Goal: Information Seeking & Learning: Learn about a topic

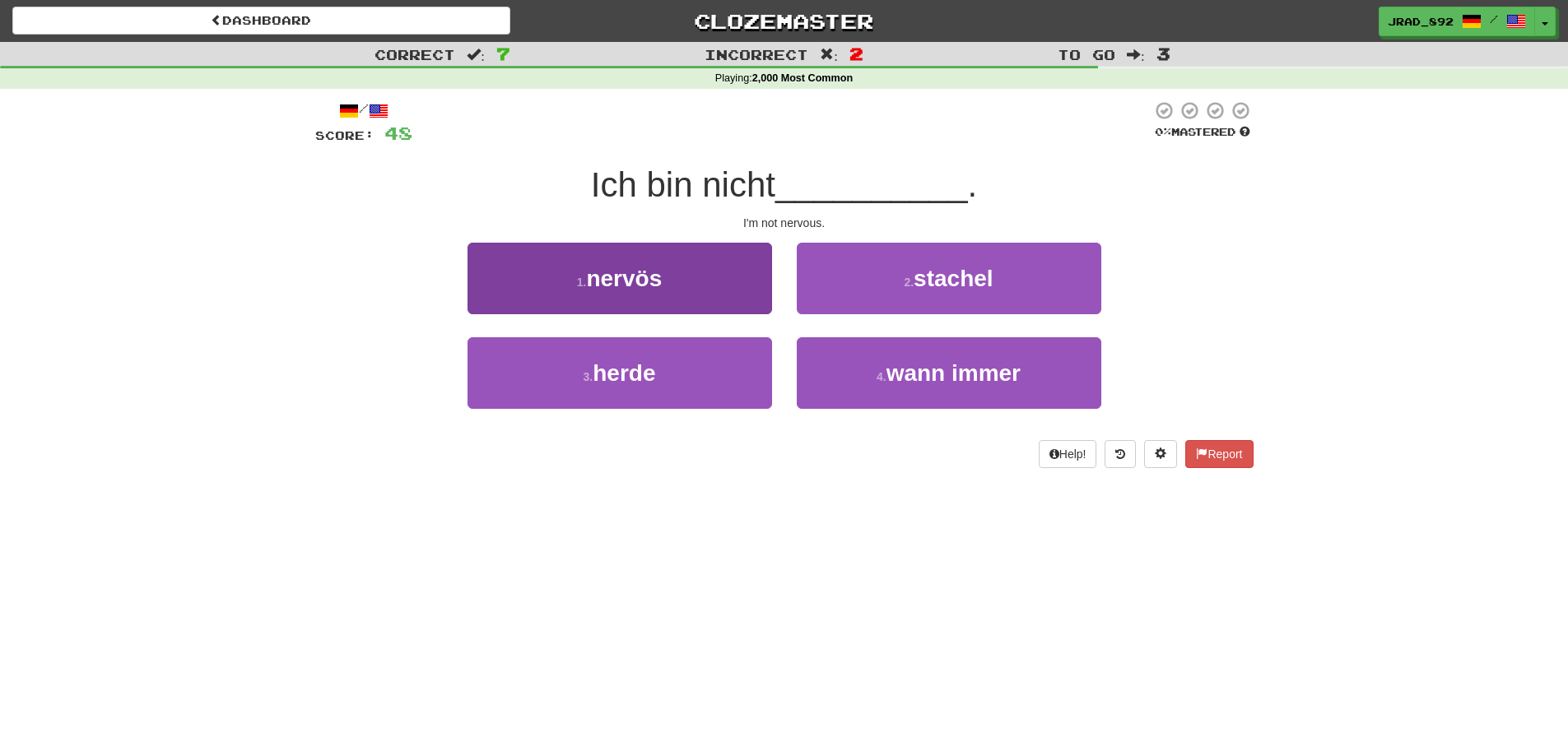
click at [694, 264] on button "1 . nervös" at bounding box center [619, 279] width 305 height 71
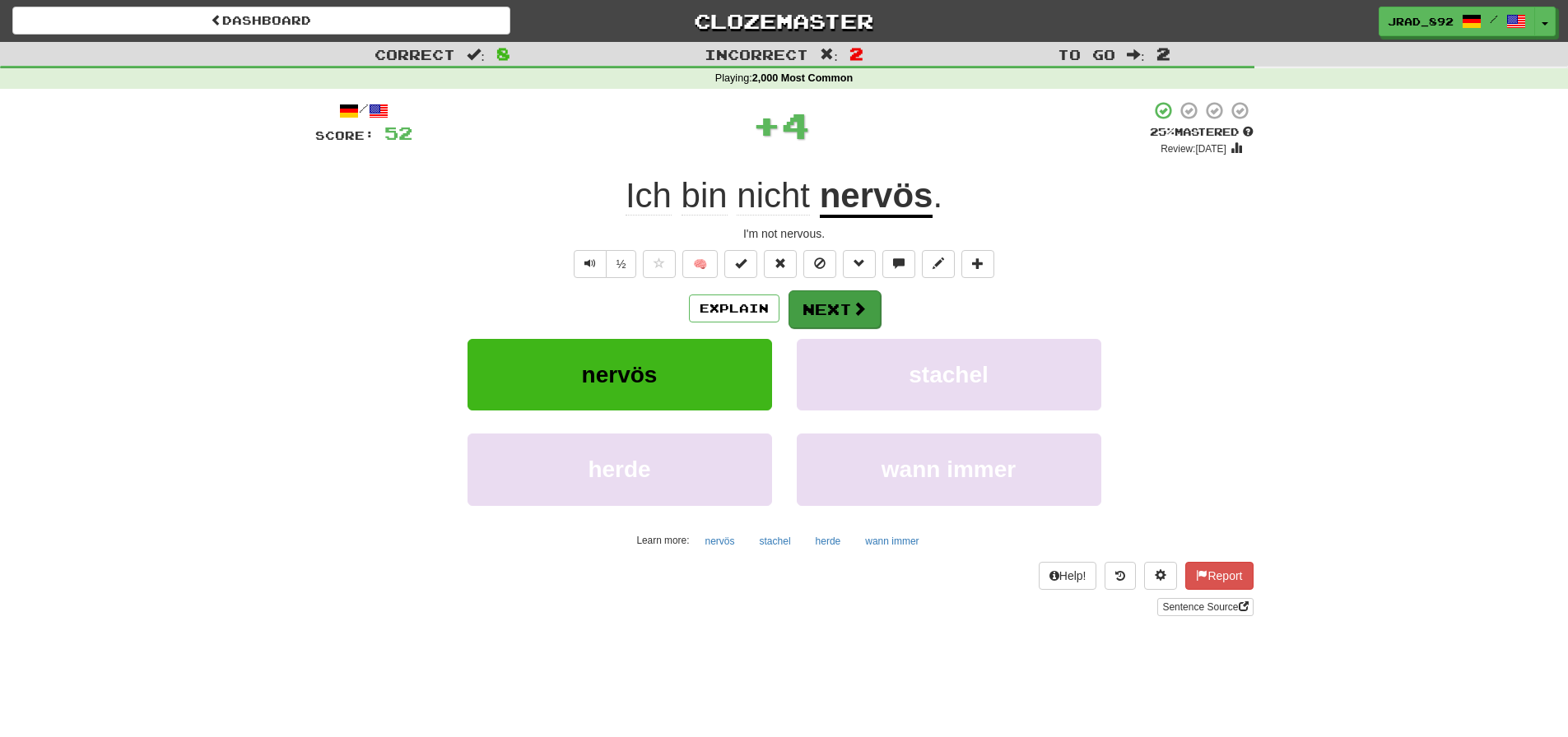
click at [854, 306] on span at bounding box center [859, 308] width 15 height 15
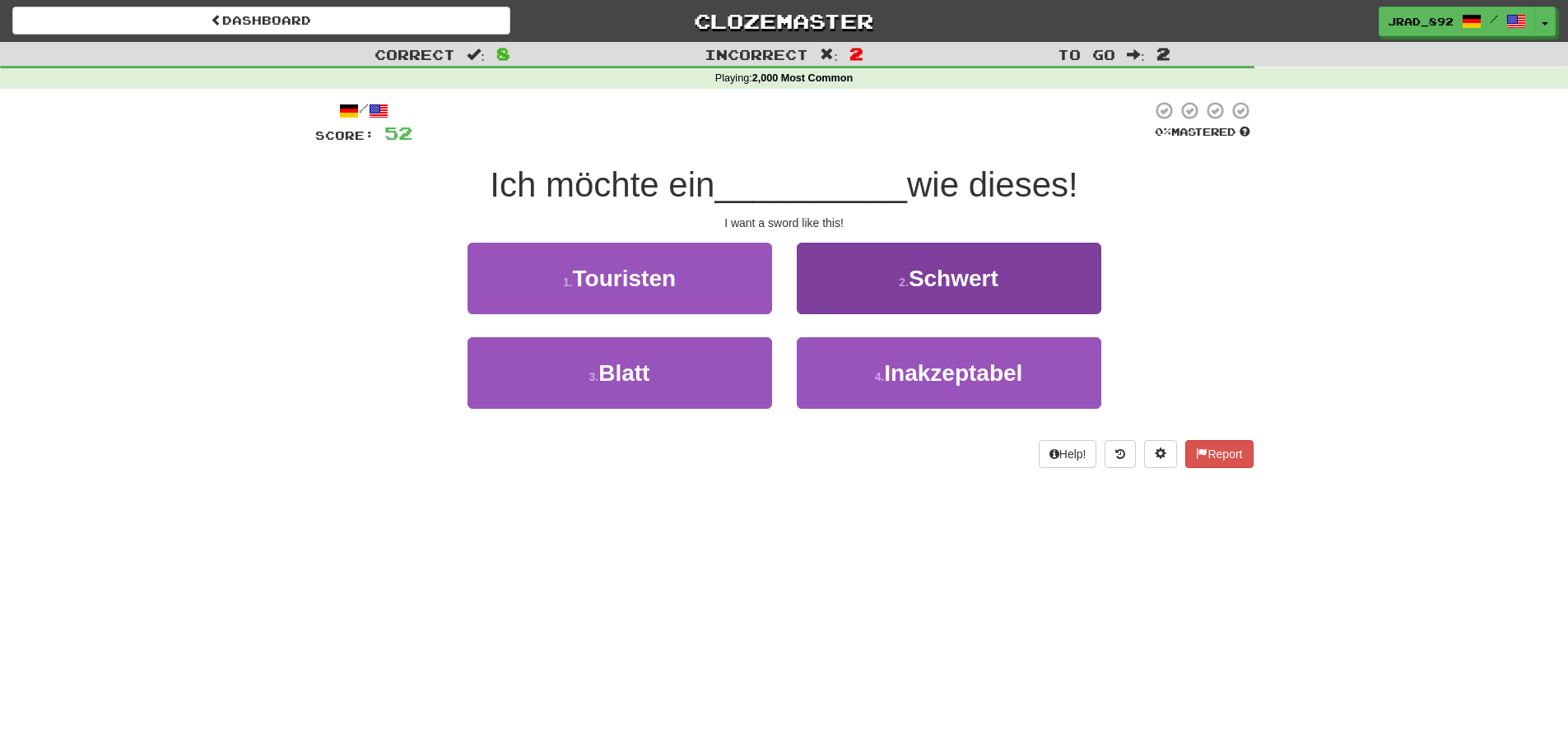
click at [903, 295] on button "2 . Schwert" at bounding box center [949, 279] width 305 height 71
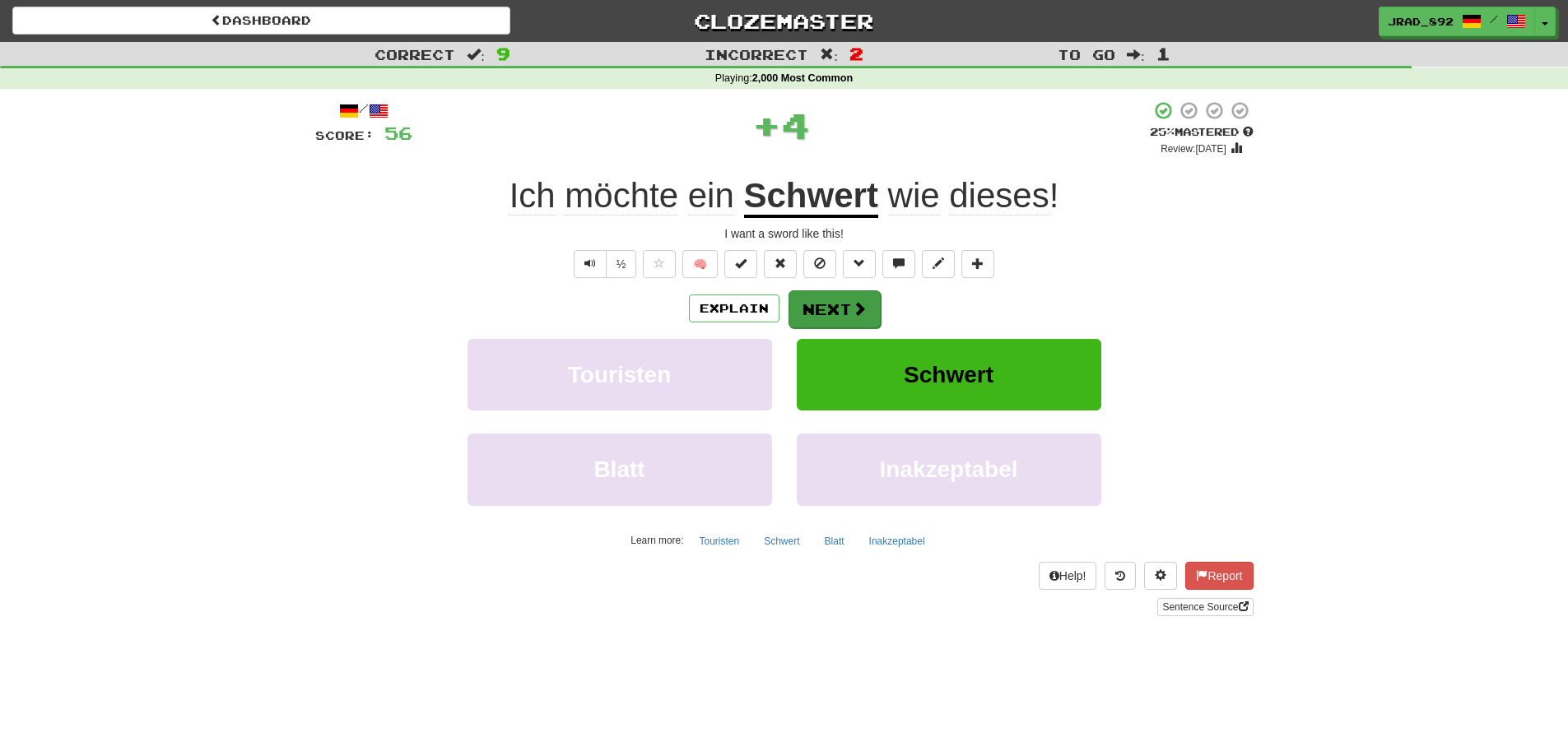
click at [833, 300] on button "Next" at bounding box center [834, 310] width 92 height 38
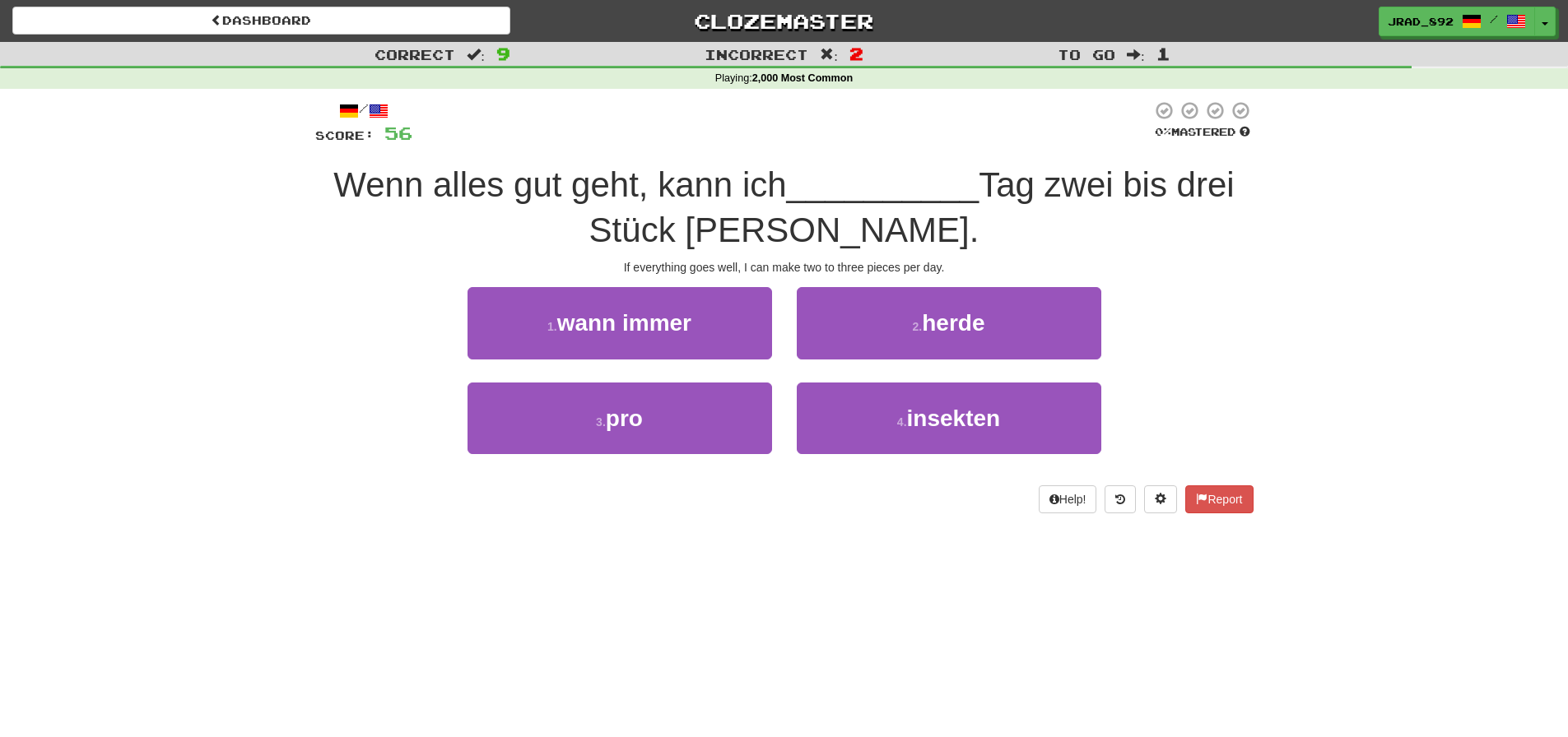
click at [729, 328] on button "1 . wann immer" at bounding box center [619, 323] width 305 height 71
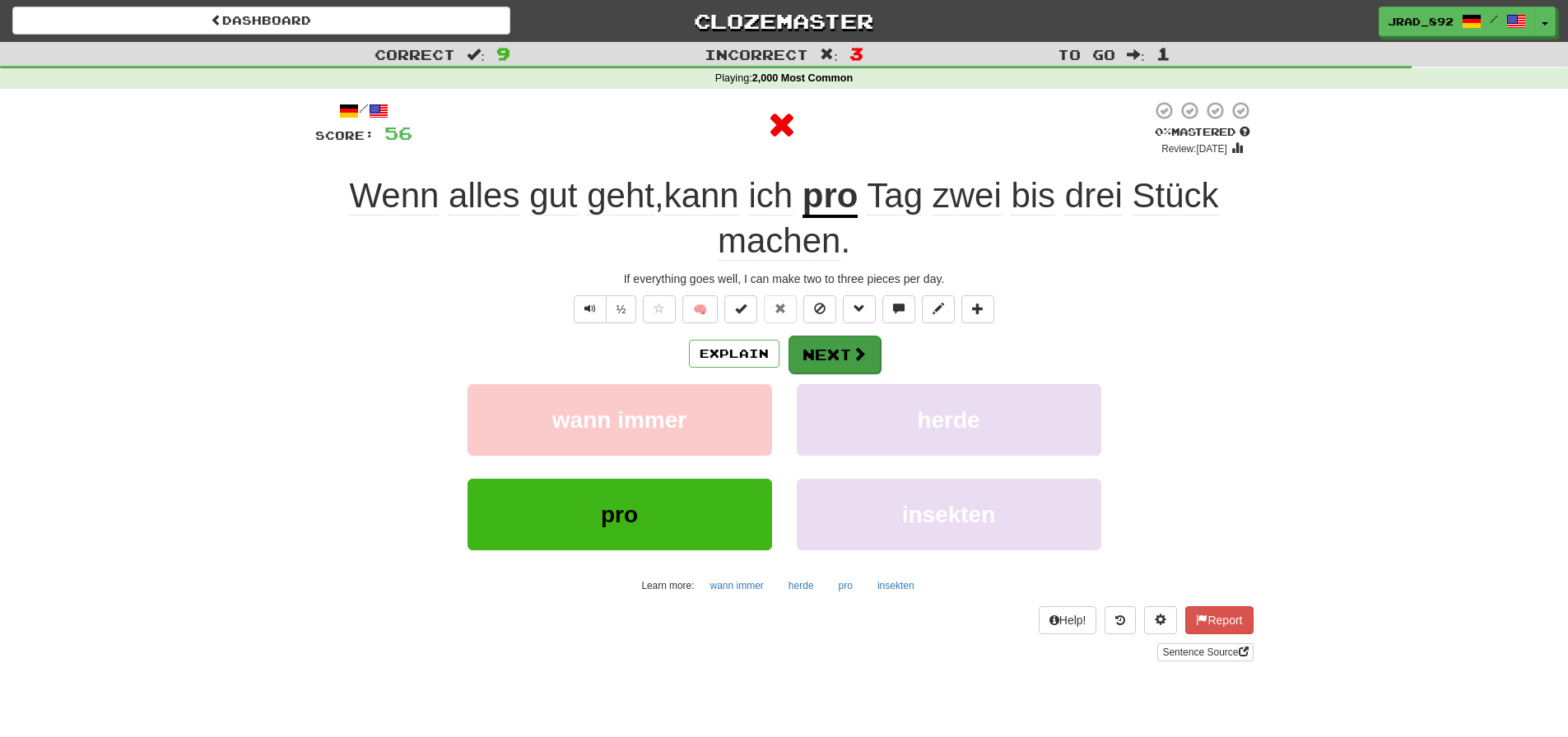
click at [835, 336] on button "Next" at bounding box center [834, 355] width 92 height 38
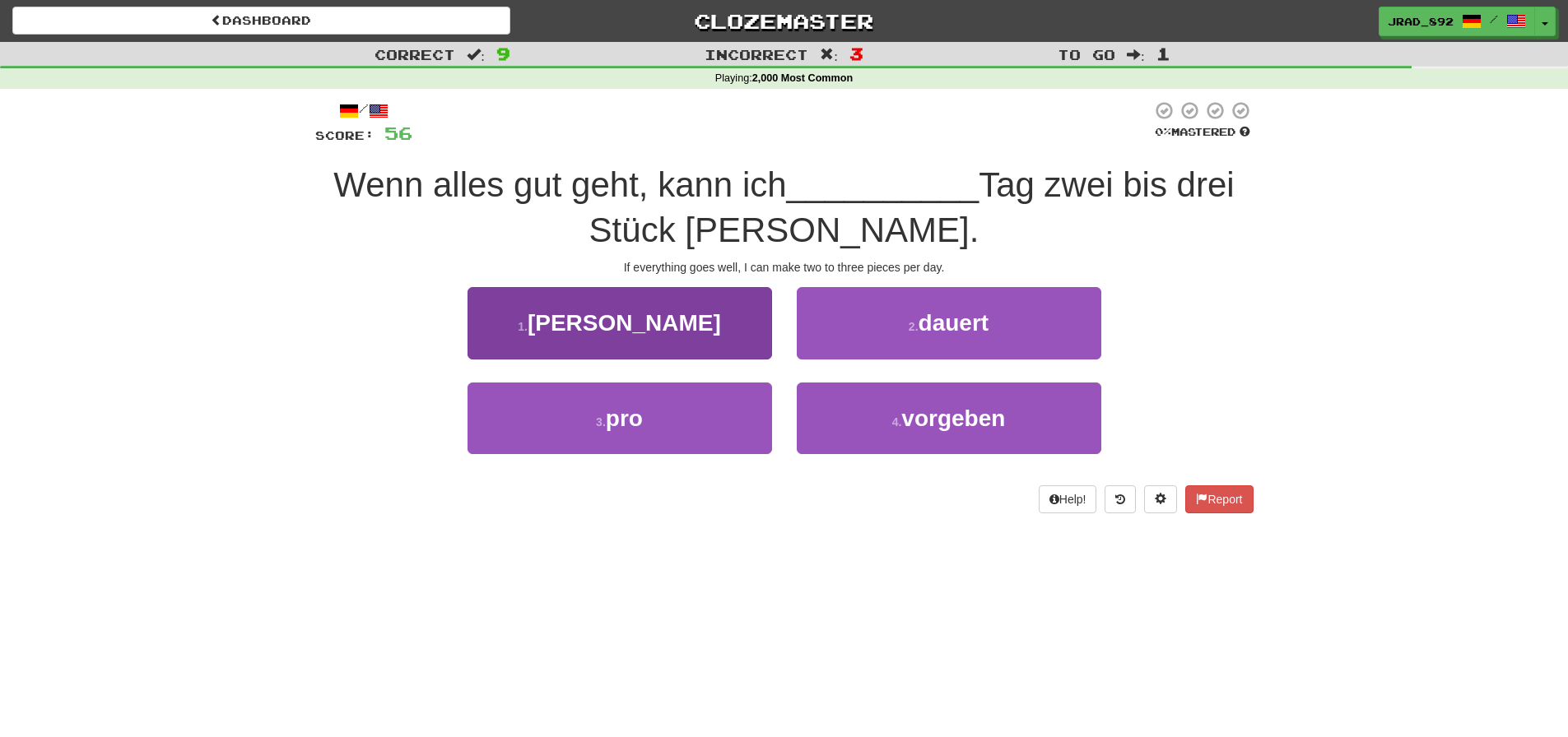
drag, startPoint x: 688, startPoint y: 403, endPoint x: 702, endPoint y: 392, distance: 17.8
click at [687, 402] on button "3 . pro" at bounding box center [619, 418] width 305 height 71
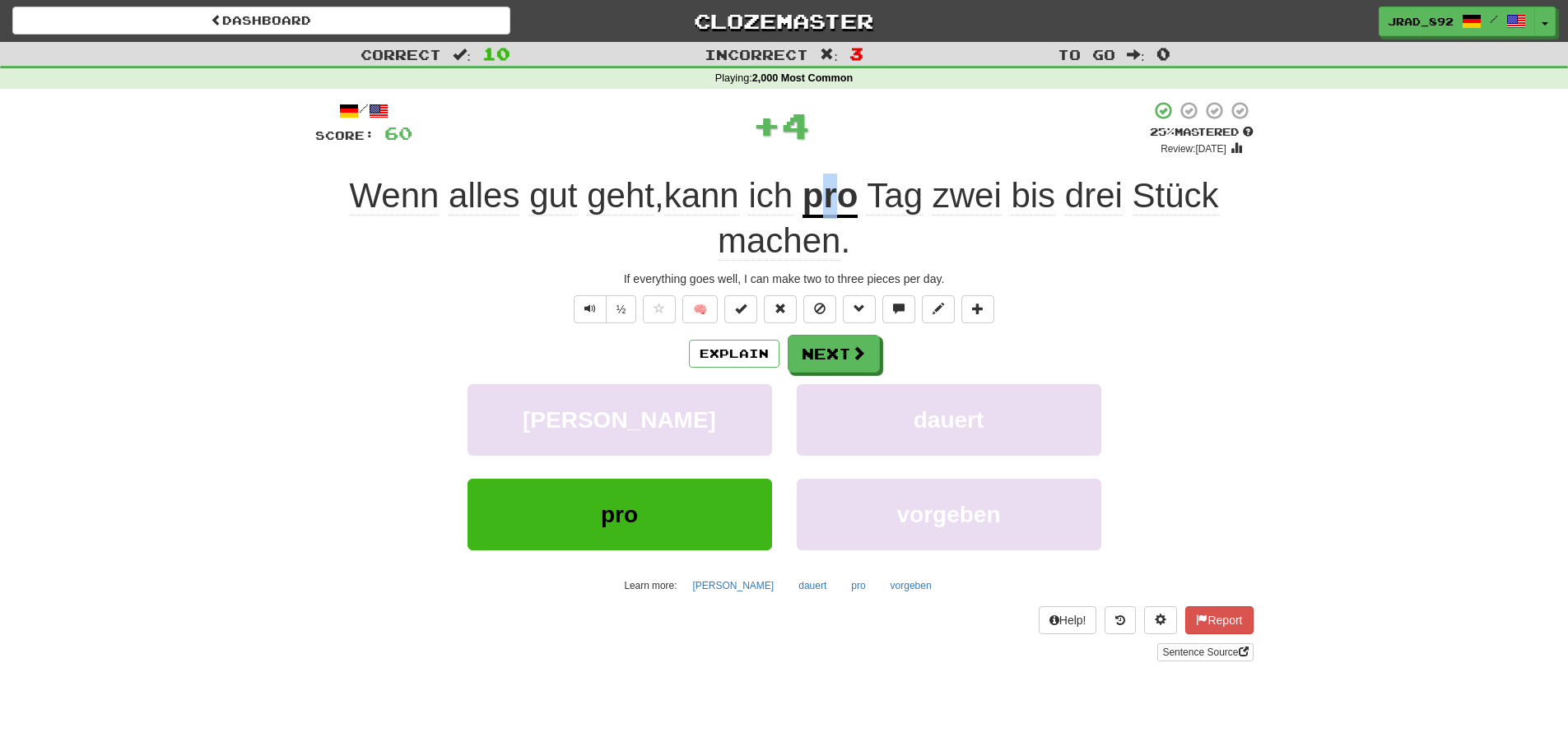
click at [833, 201] on u "pro" at bounding box center [830, 197] width 56 height 42
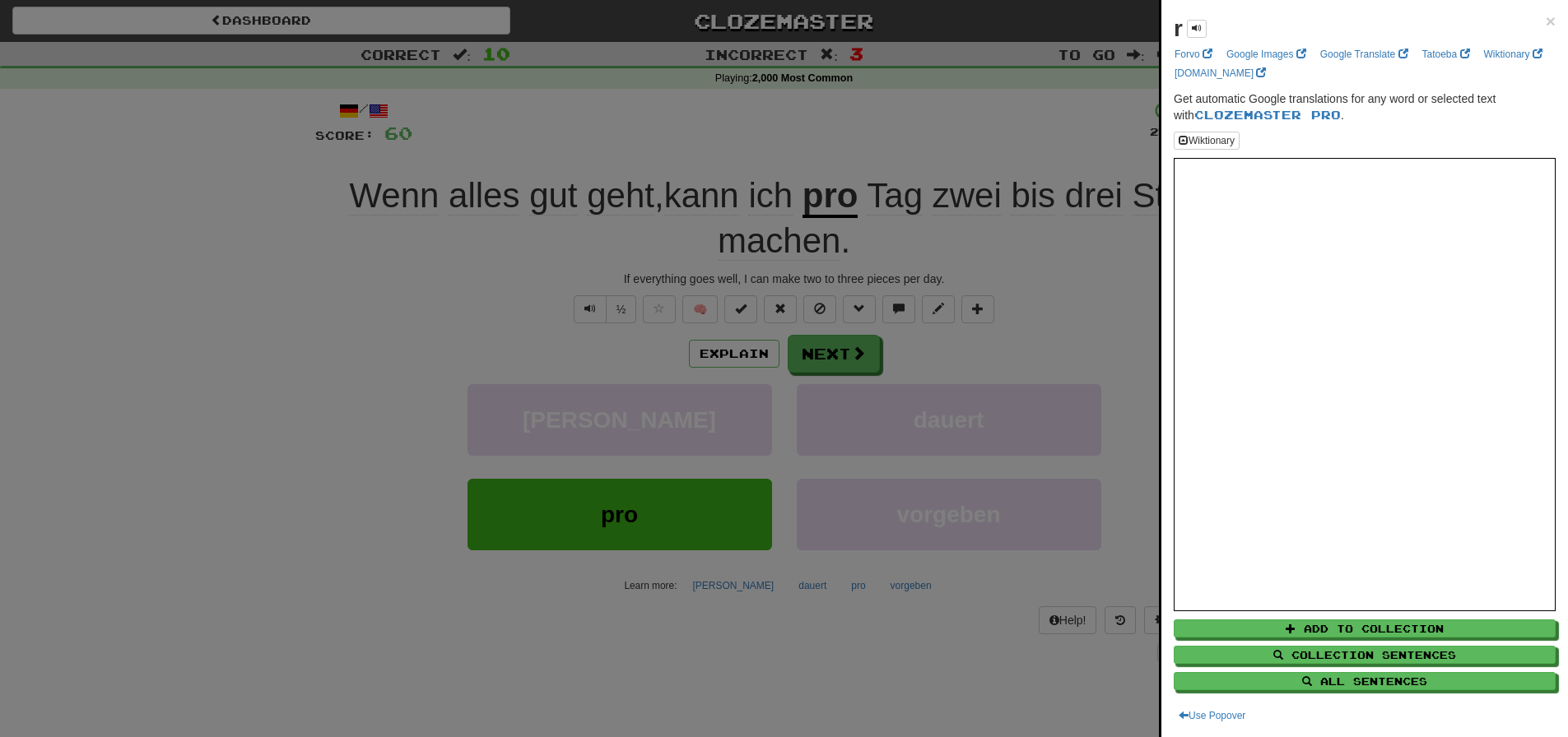
click at [1029, 178] on div at bounding box center [784, 368] width 1568 height 737
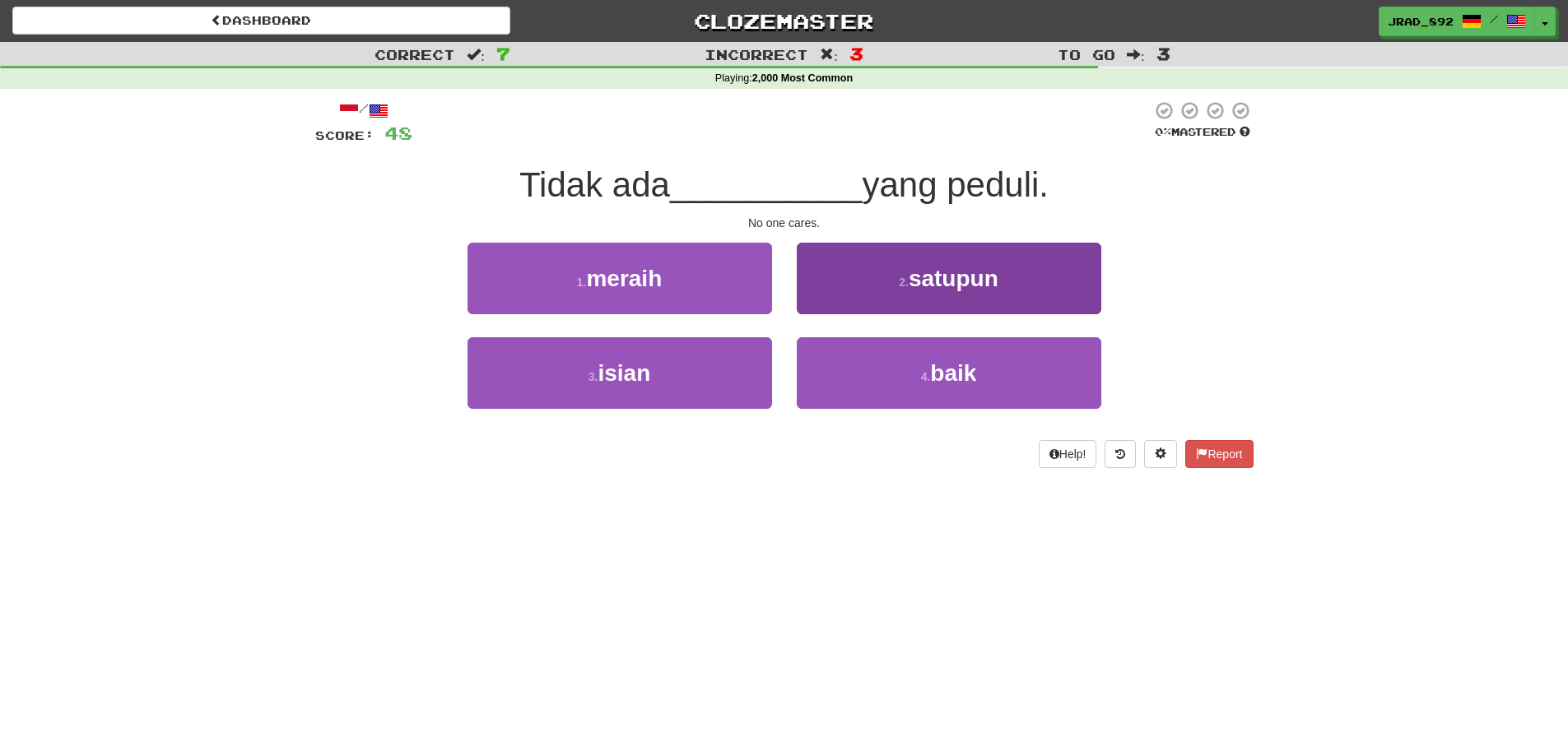
click at [909, 368] on button "4 . baik" at bounding box center [949, 373] width 305 height 71
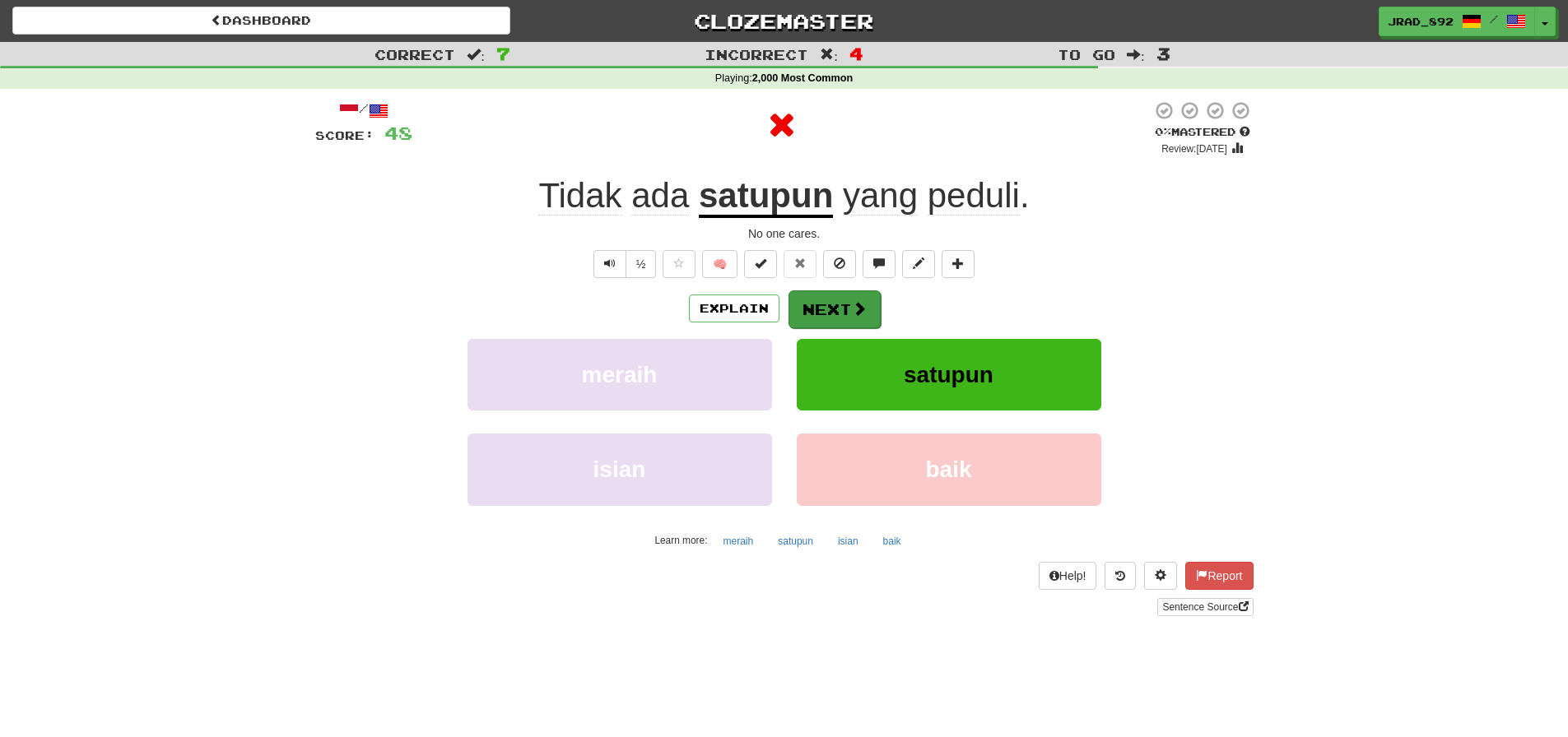
click at [831, 306] on button "Next" at bounding box center [834, 310] width 92 height 38
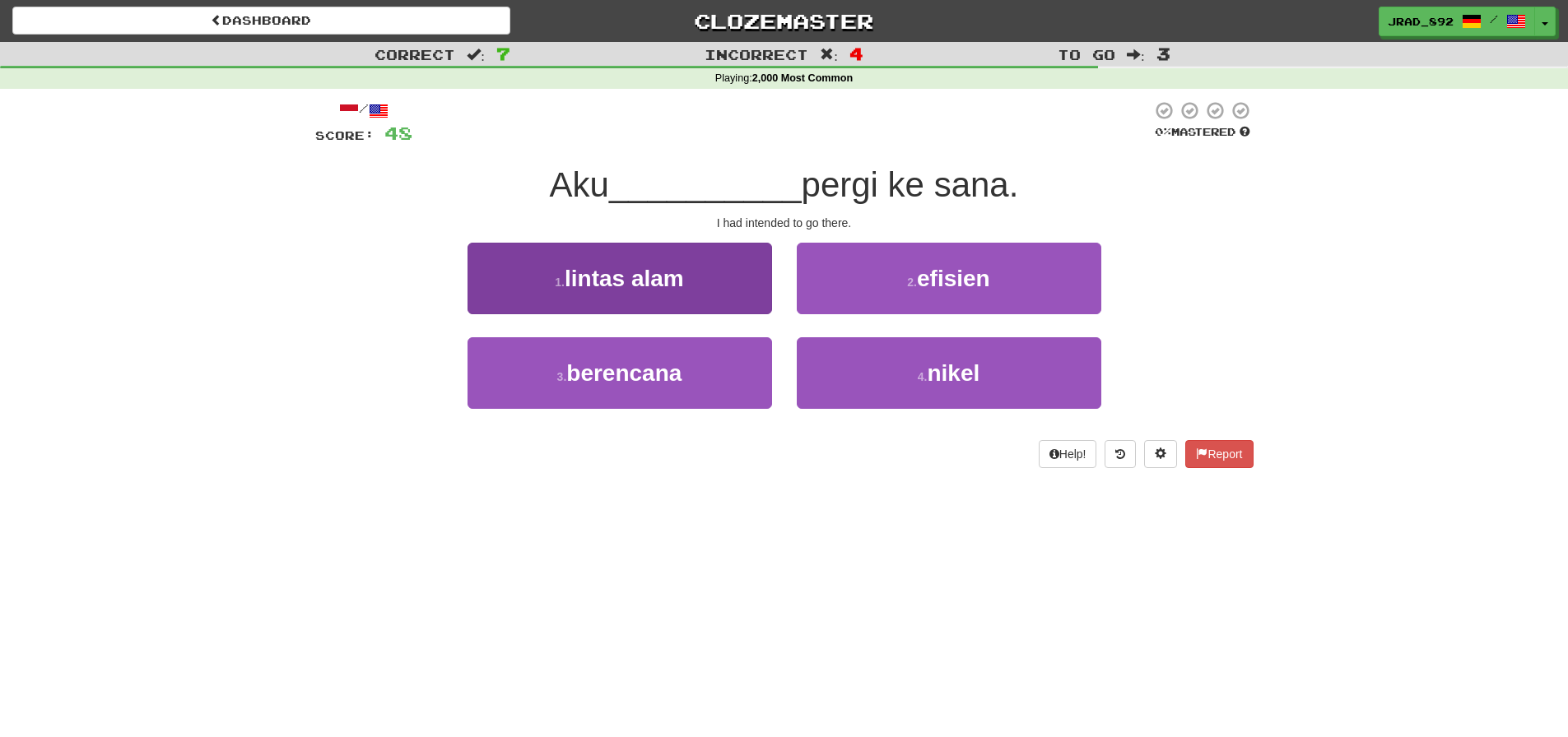
click at [689, 273] on button "1 . lintas alam" at bounding box center [619, 279] width 305 height 71
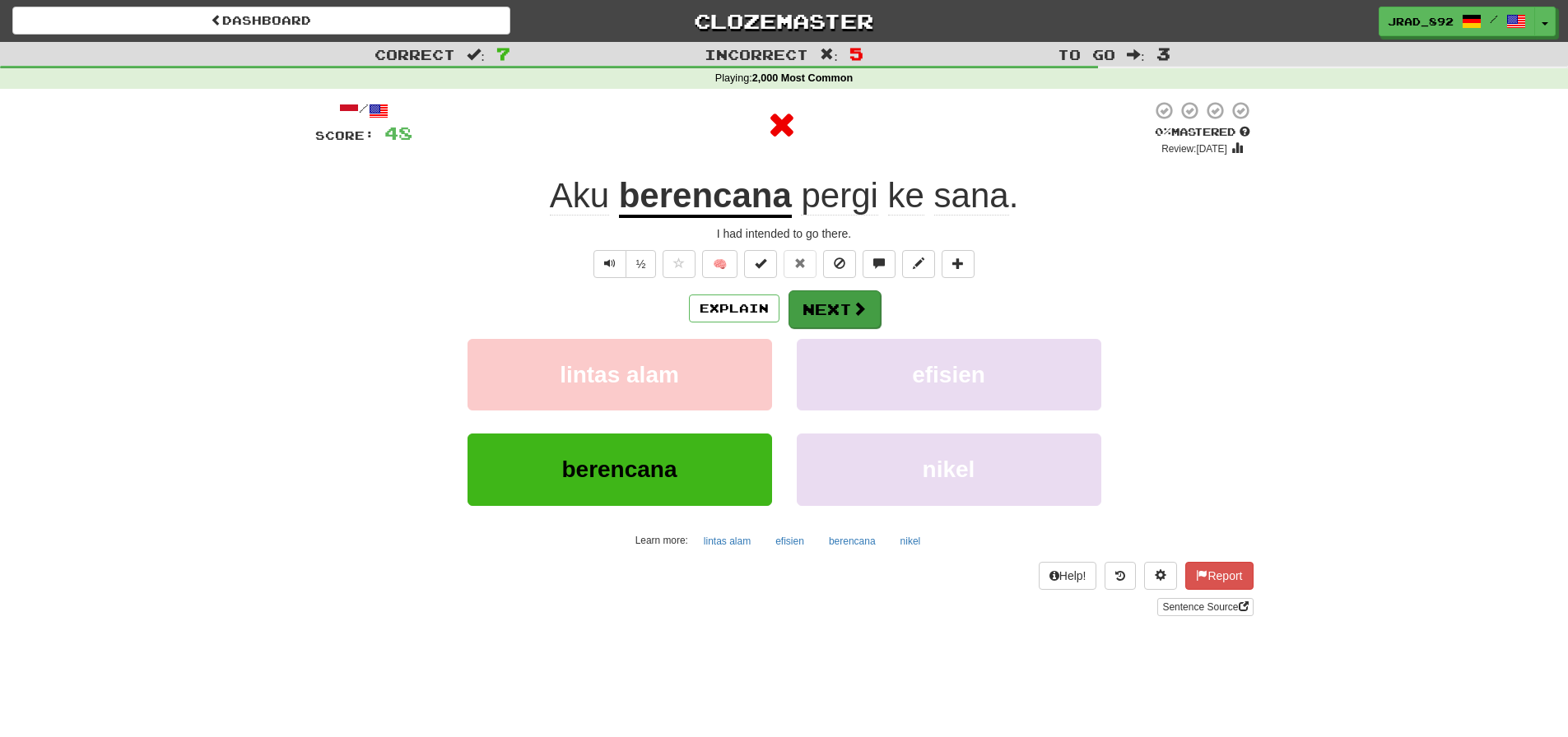
click at [839, 304] on button "Next" at bounding box center [834, 310] width 92 height 38
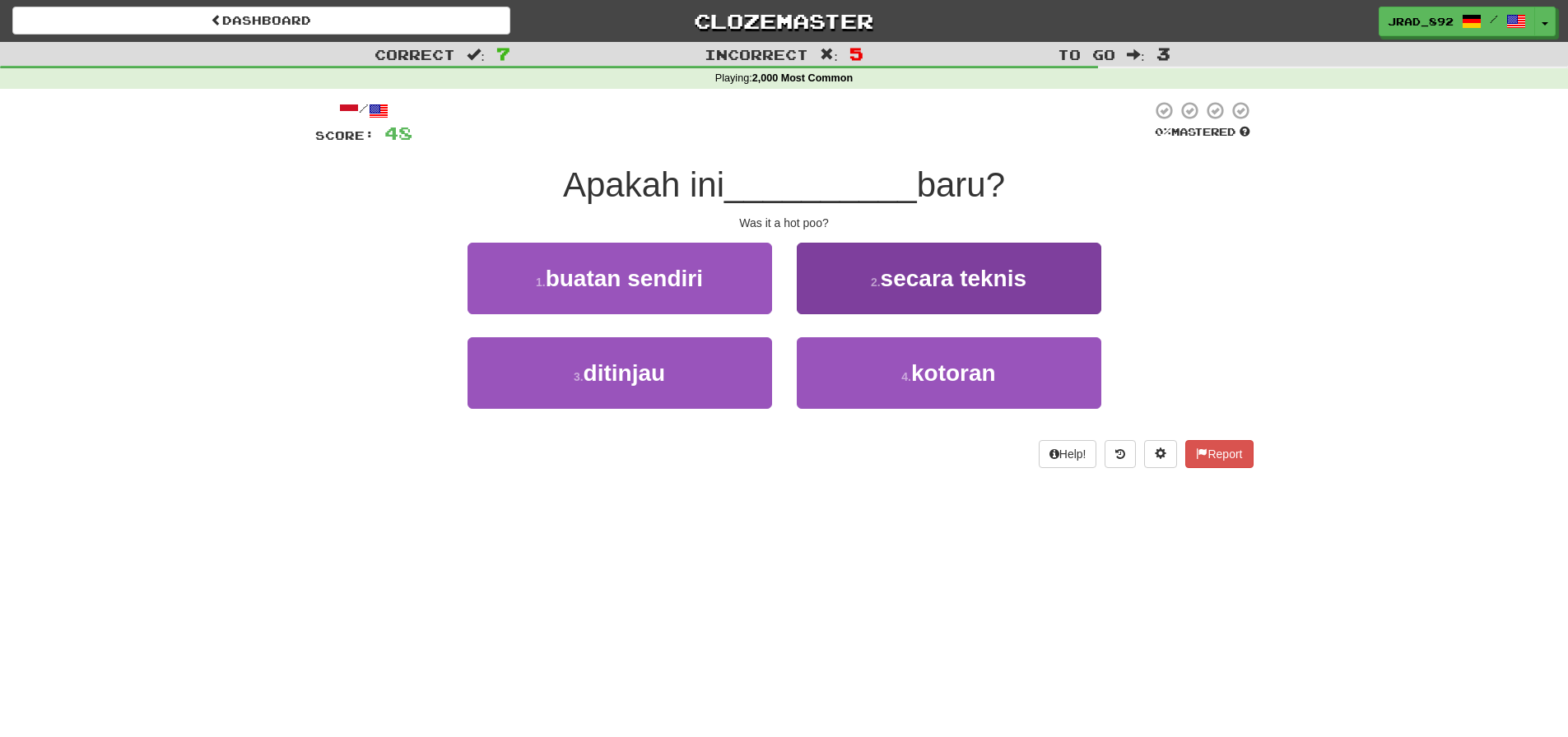
click at [972, 390] on button "4 . kotoran" at bounding box center [949, 373] width 305 height 71
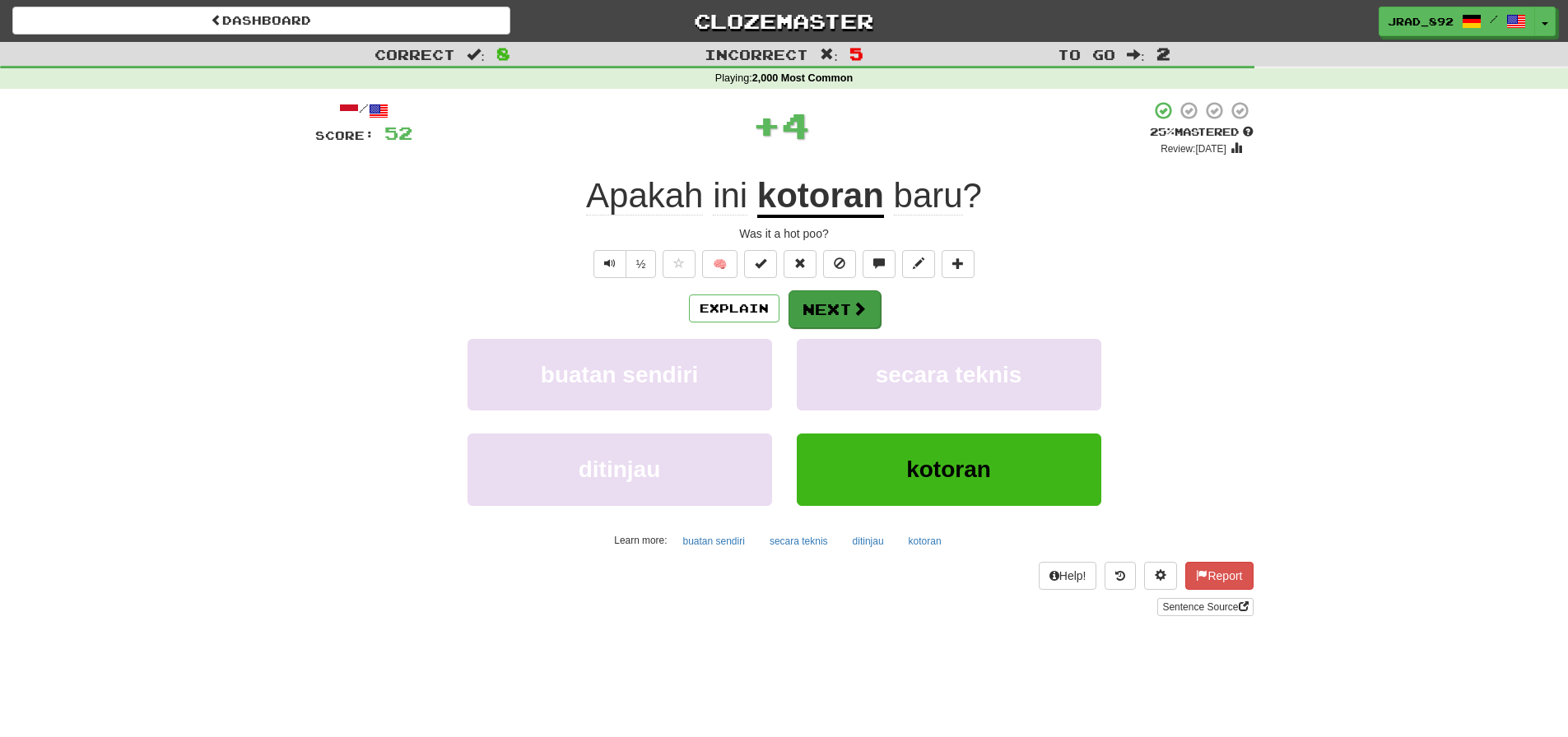
click at [852, 306] on span at bounding box center [859, 308] width 15 height 15
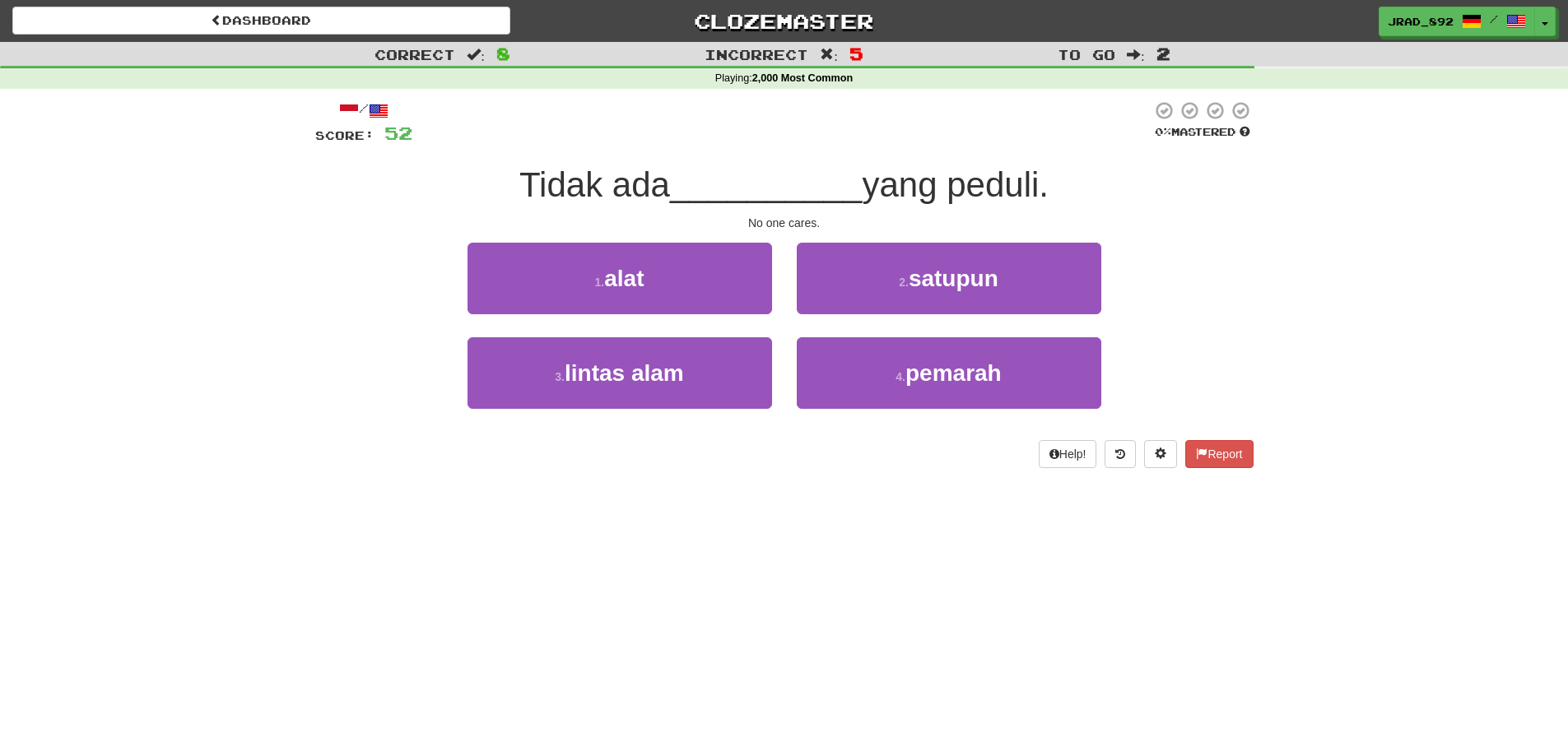
click at [913, 286] on span "satupun" at bounding box center [953, 278] width 89 height 25
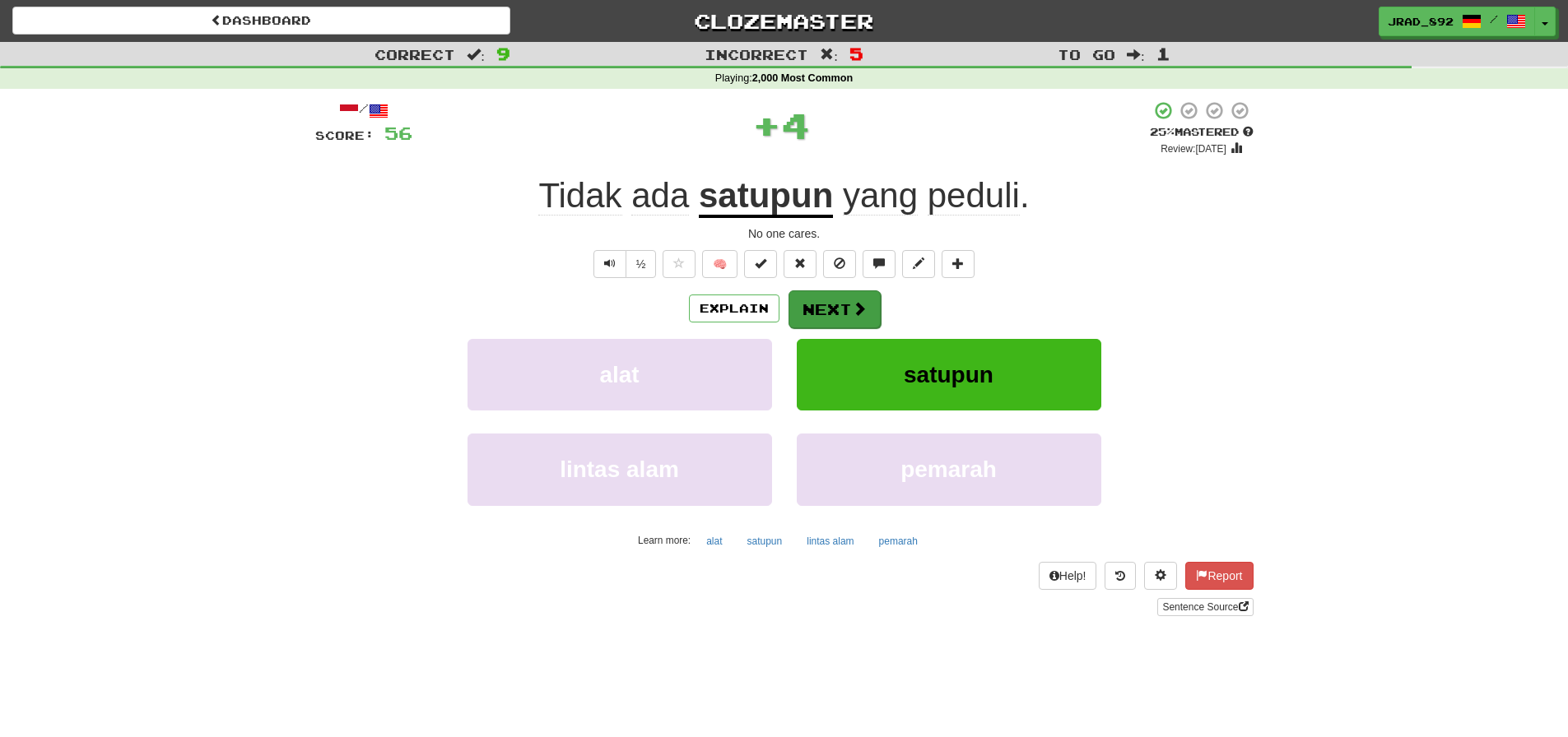
click at [826, 309] on button "Next" at bounding box center [834, 310] width 92 height 38
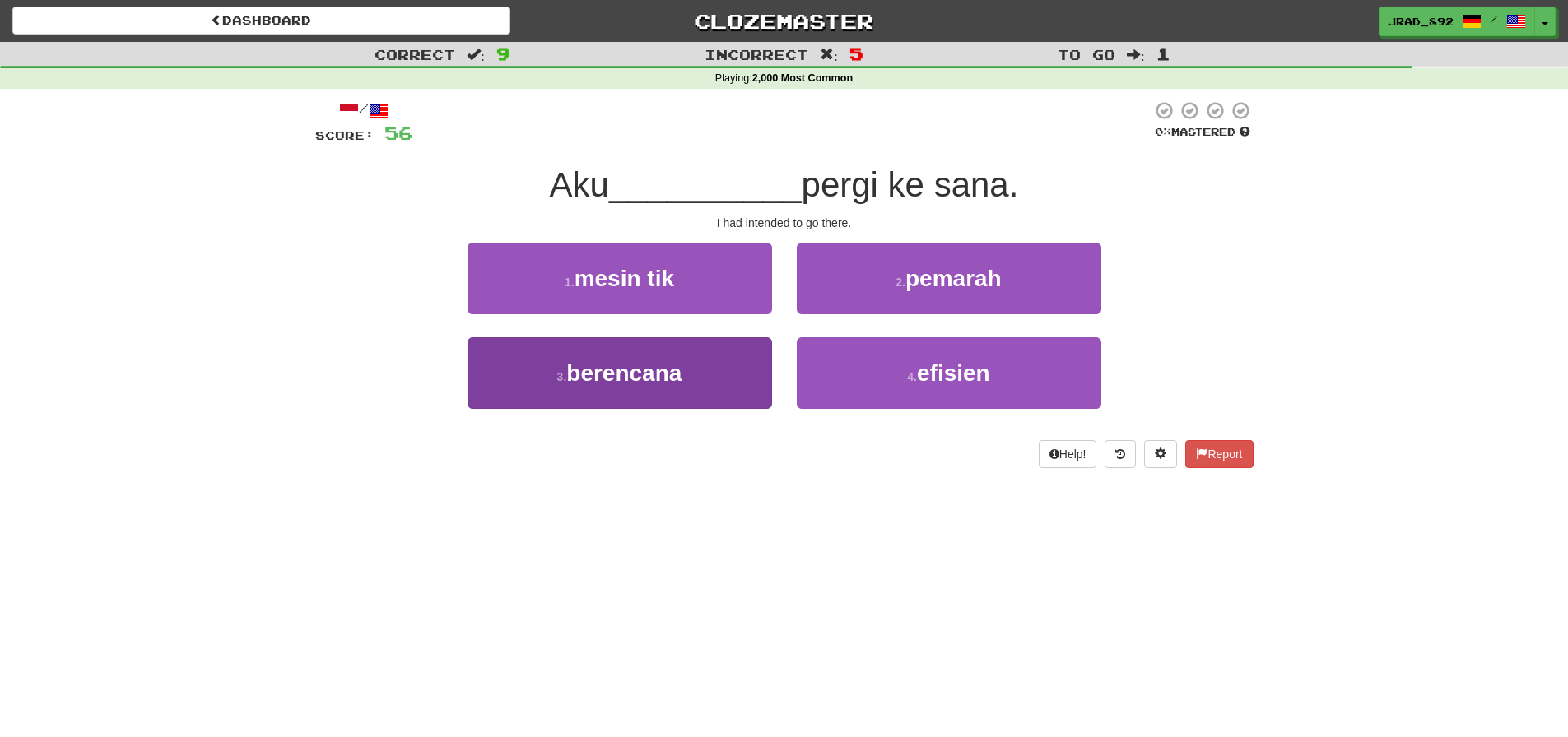
click at [662, 375] on span "berencana" at bounding box center [623, 372] width 115 height 25
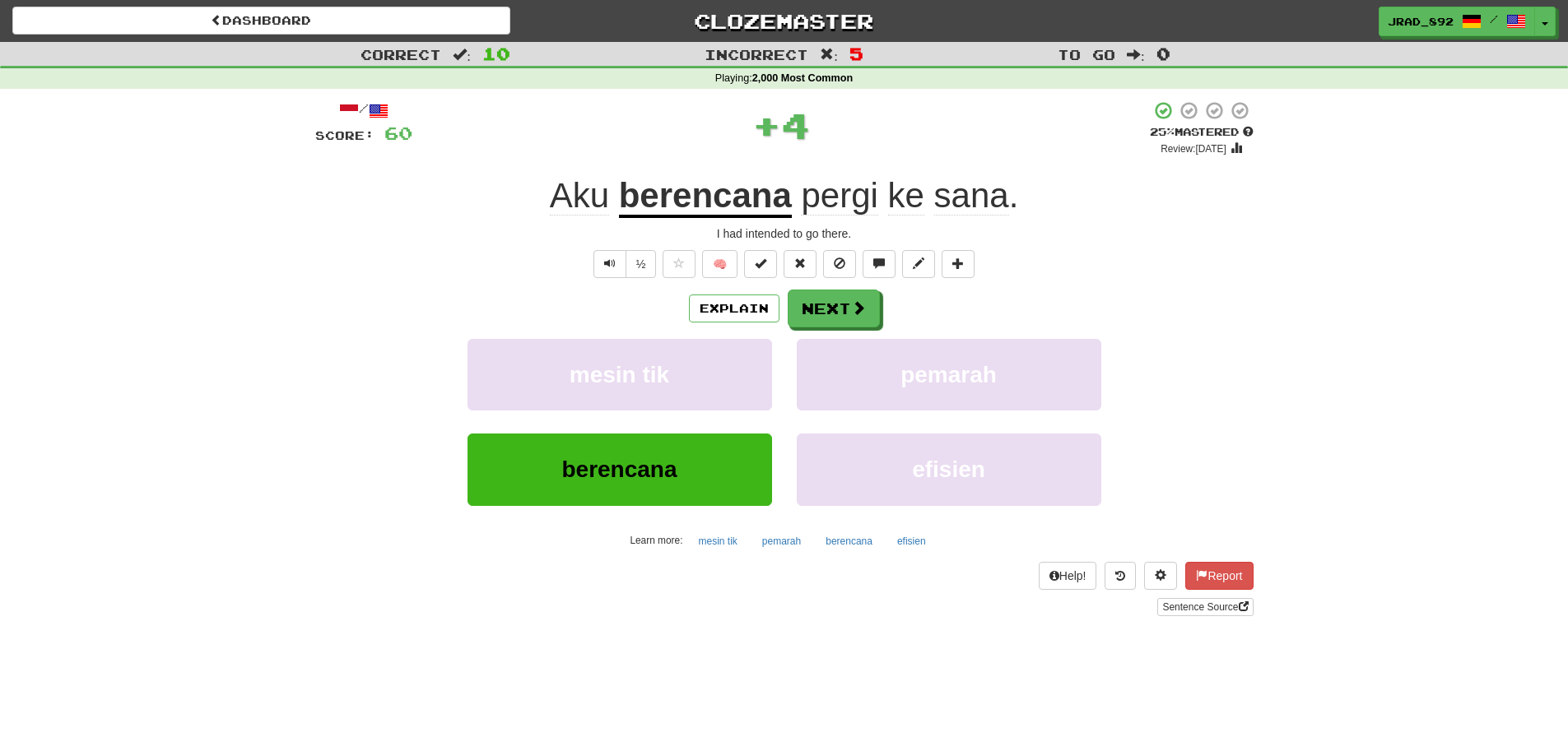
click at [720, 207] on u "berencana" at bounding box center [705, 197] width 173 height 42
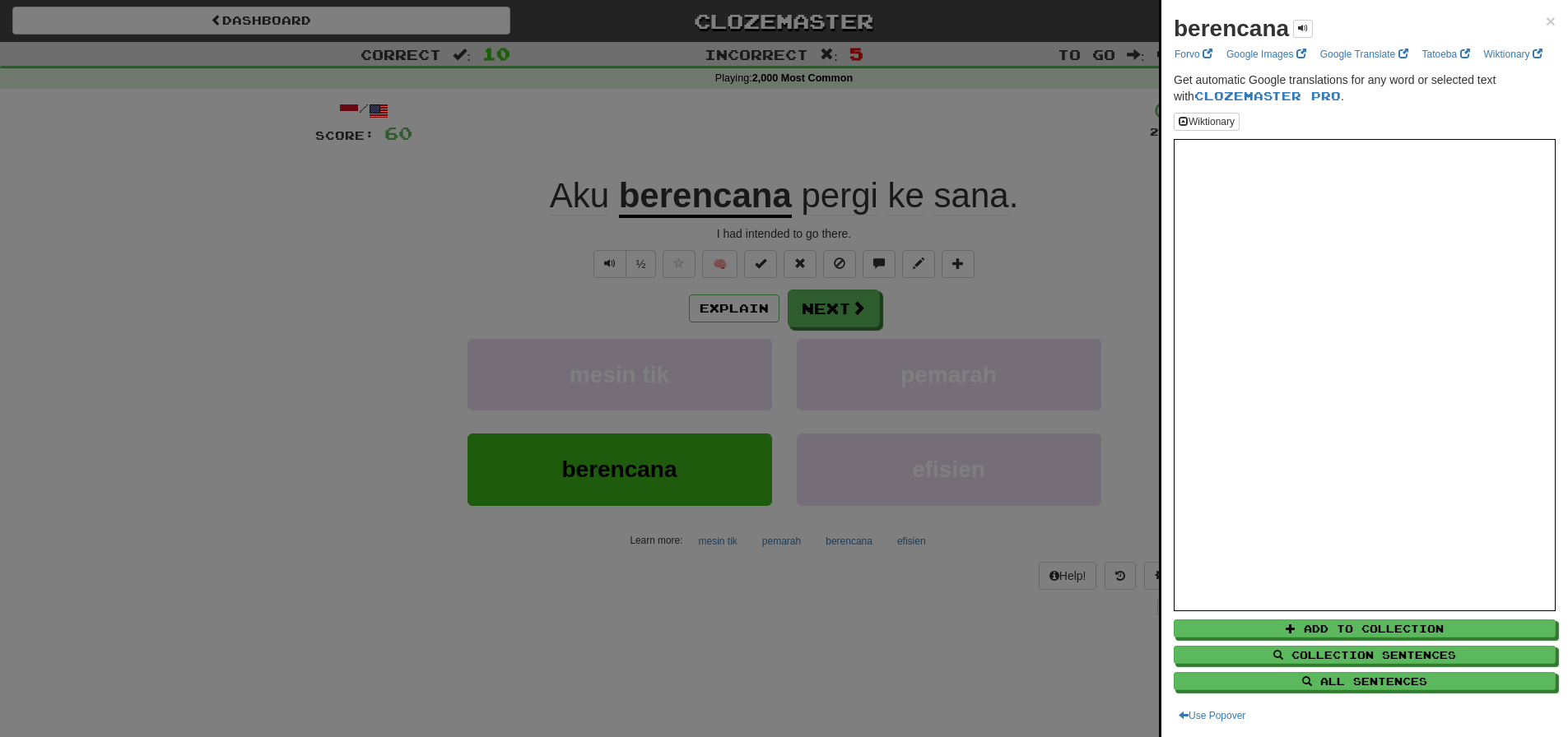
click at [855, 301] on div at bounding box center [784, 368] width 1568 height 737
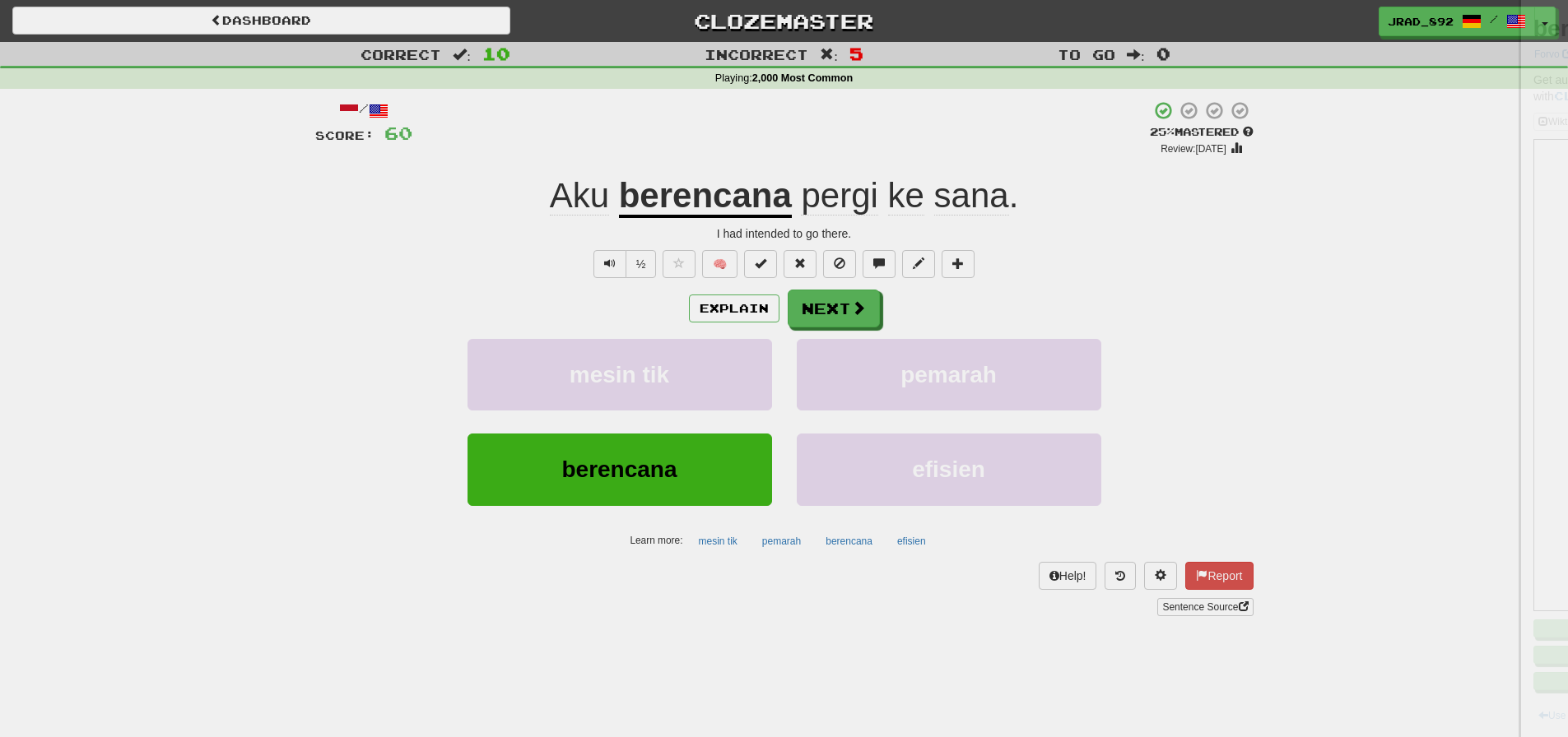
click at [853, 303] on div at bounding box center [784, 368] width 1568 height 737
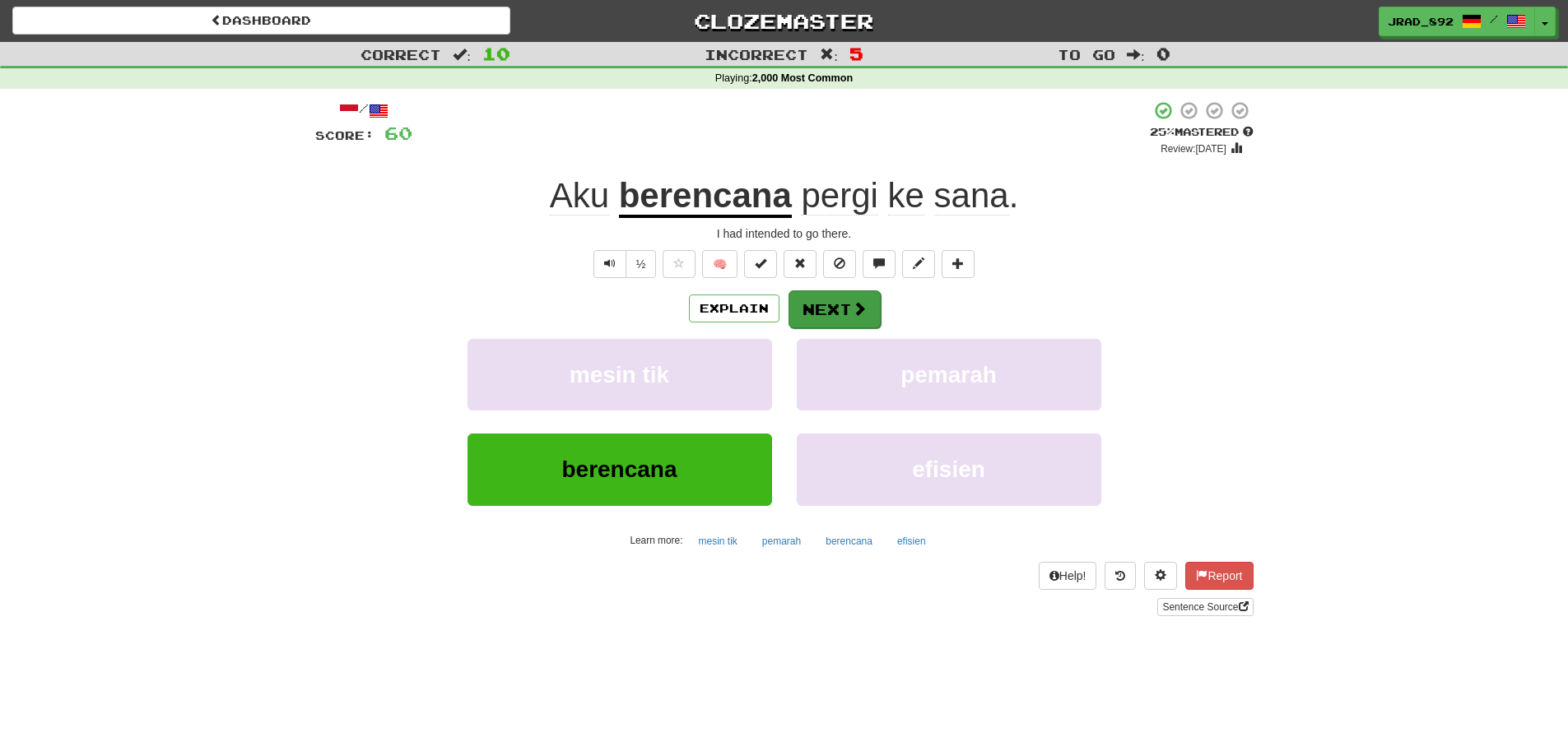
click at [854, 302] on span at bounding box center [859, 308] width 15 height 15
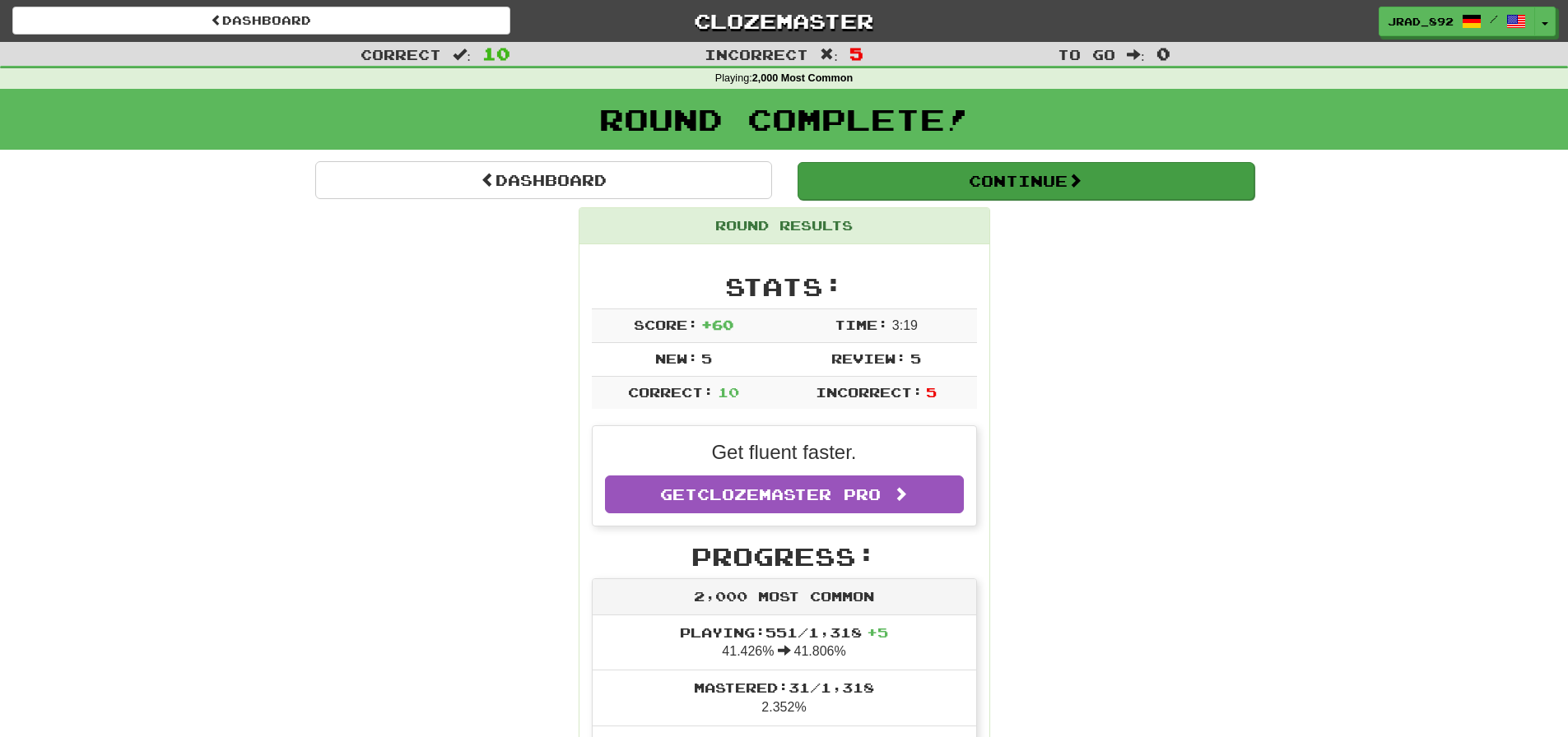
click at [1044, 182] on button "Continue" at bounding box center [1026, 181] width 457 height 38
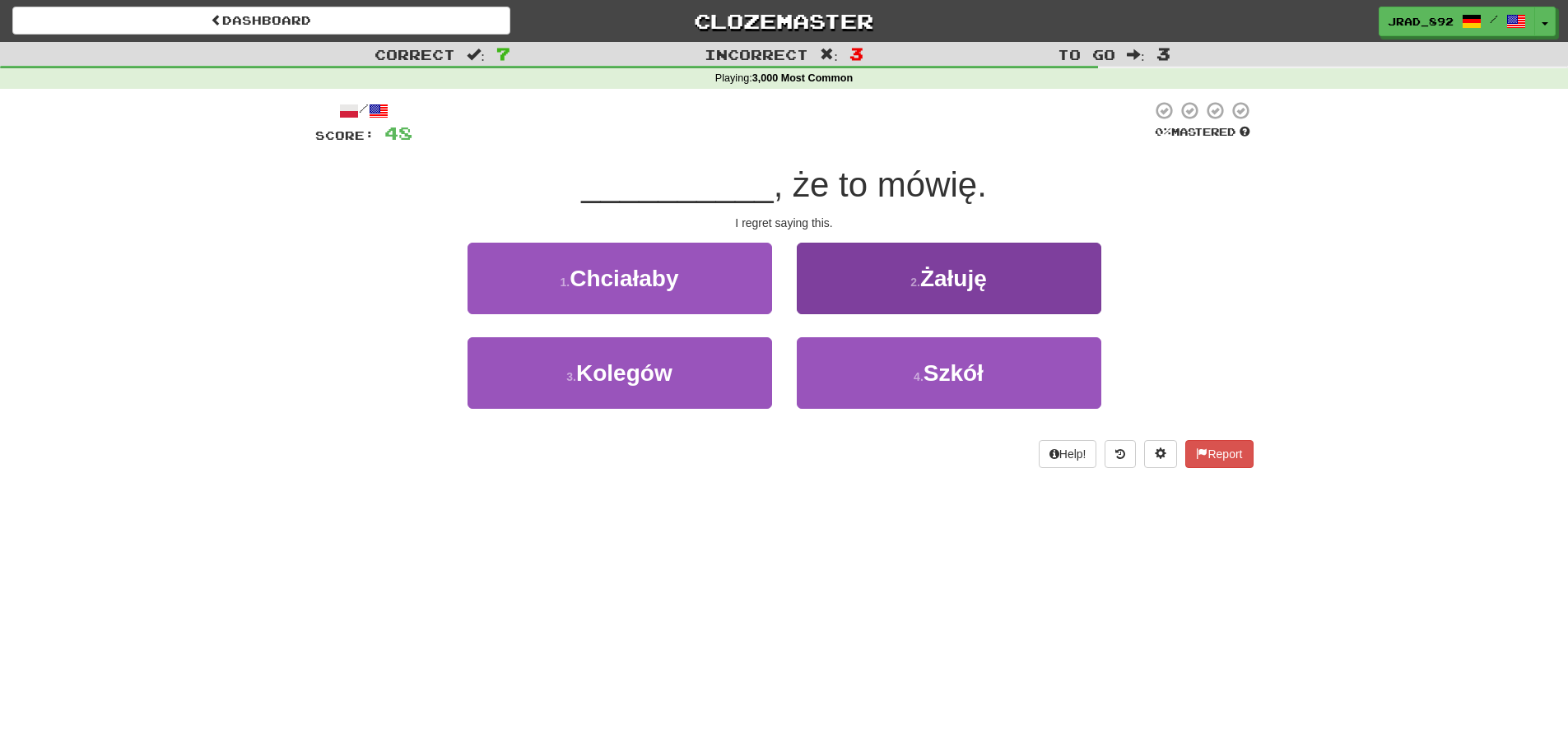
click at [927, 293] on button "2 . Żałuję" at bounding box center [949, 279] width 305 height 71
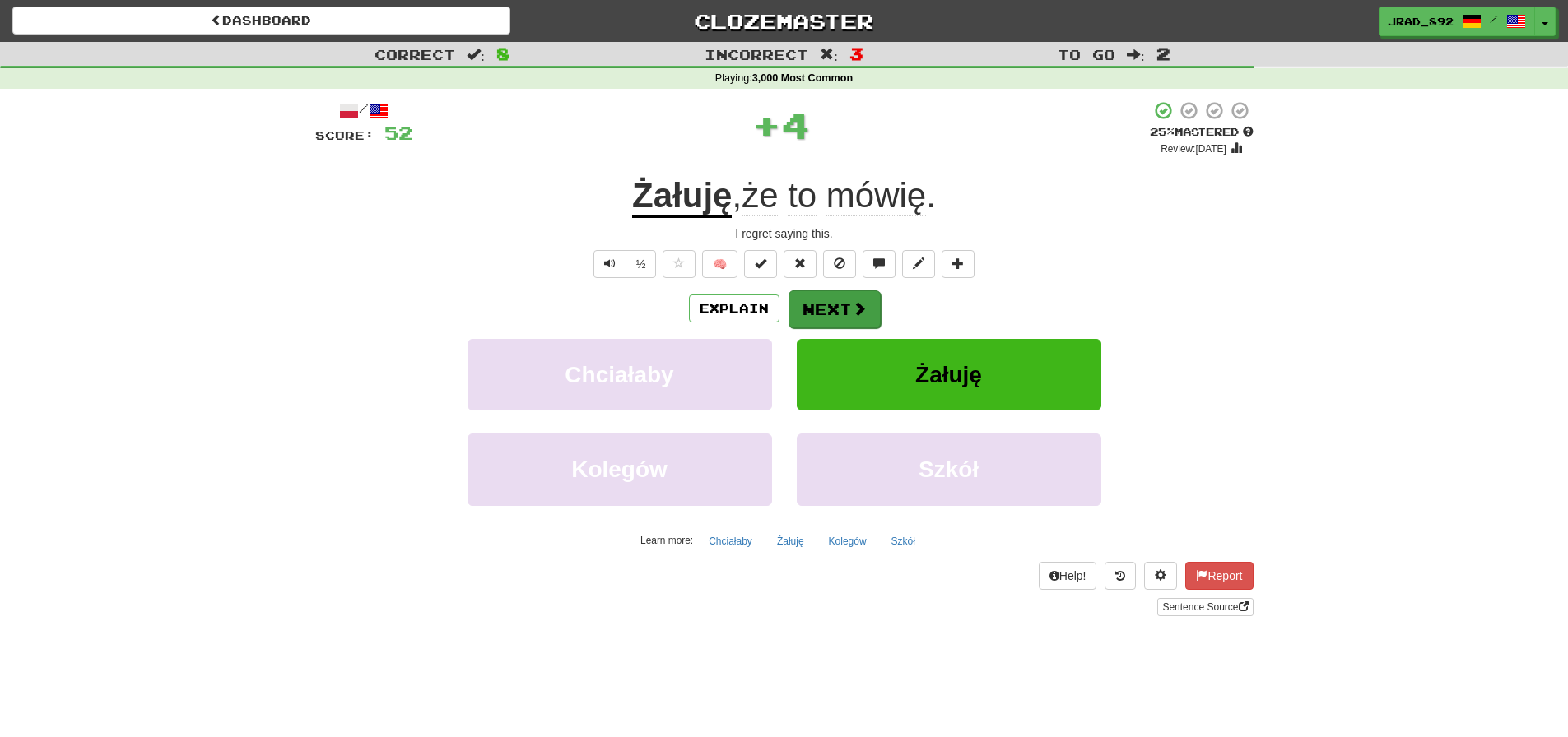
click at [848, 295] on button "Next" at bounding box center [834, 310] width 92 height 38
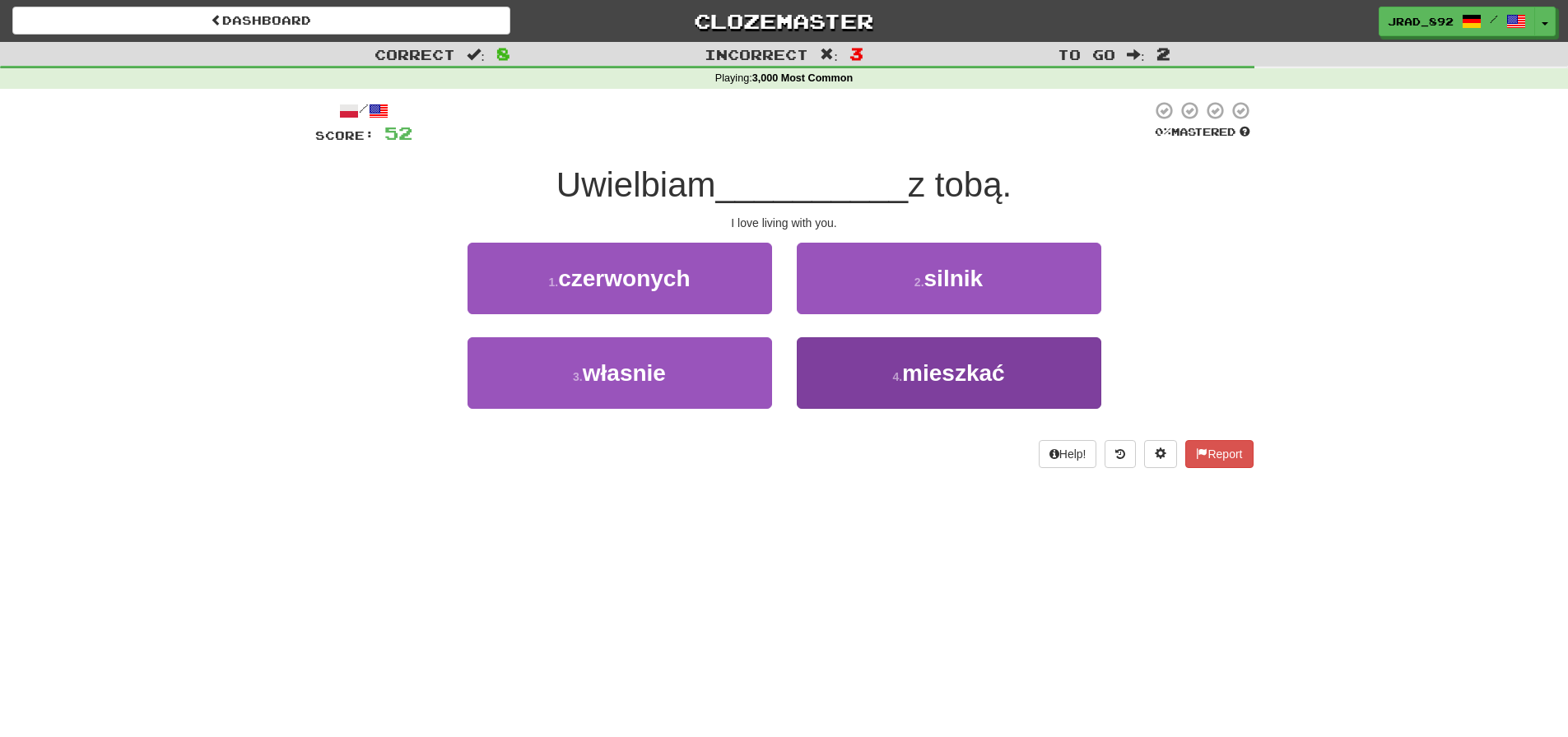
click at [903, 357] on button "4 . mieszkać" at bounding box center [949, 373] width 305 height 71
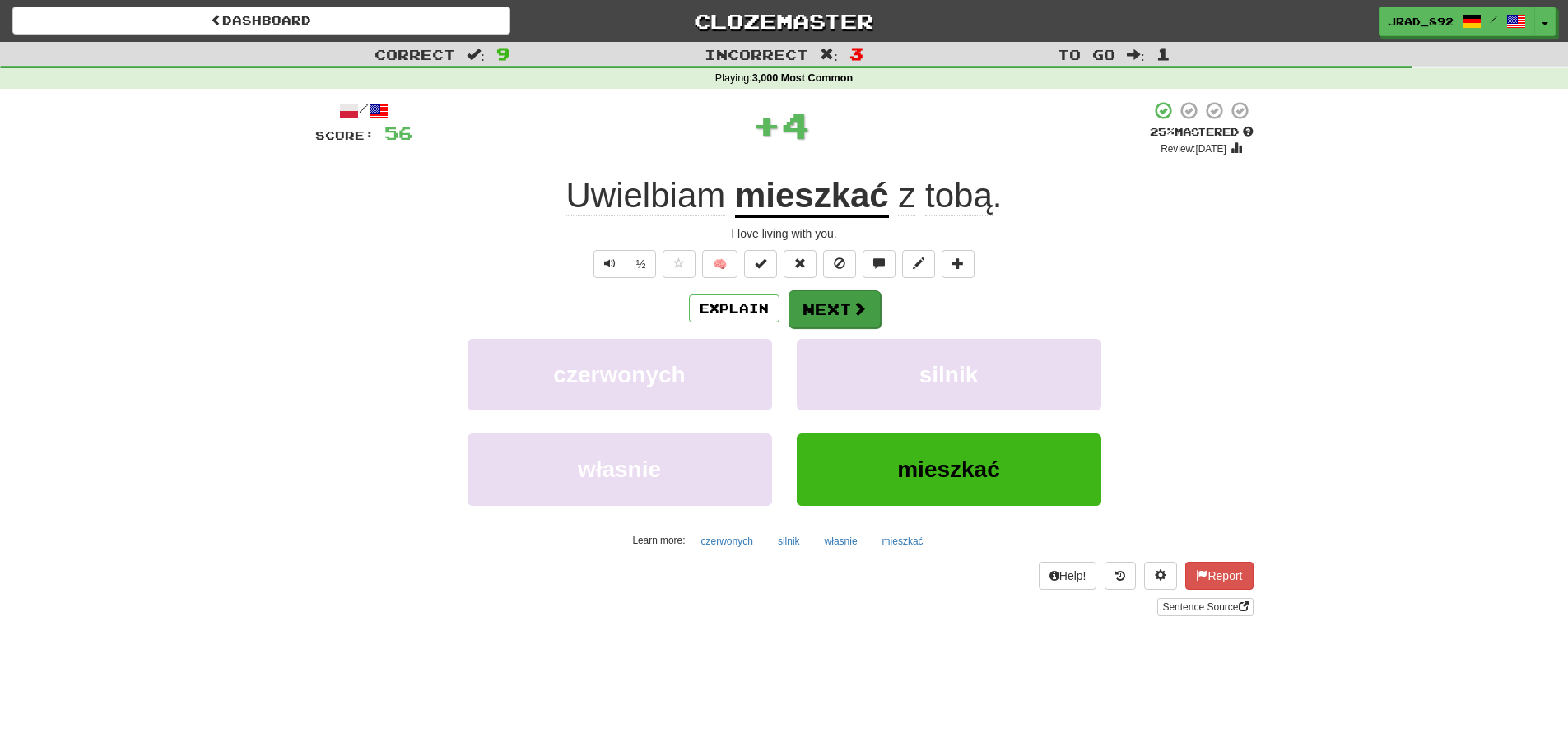
click at [853, 315] on span at bounding box center [859, 308] width 15 height 15
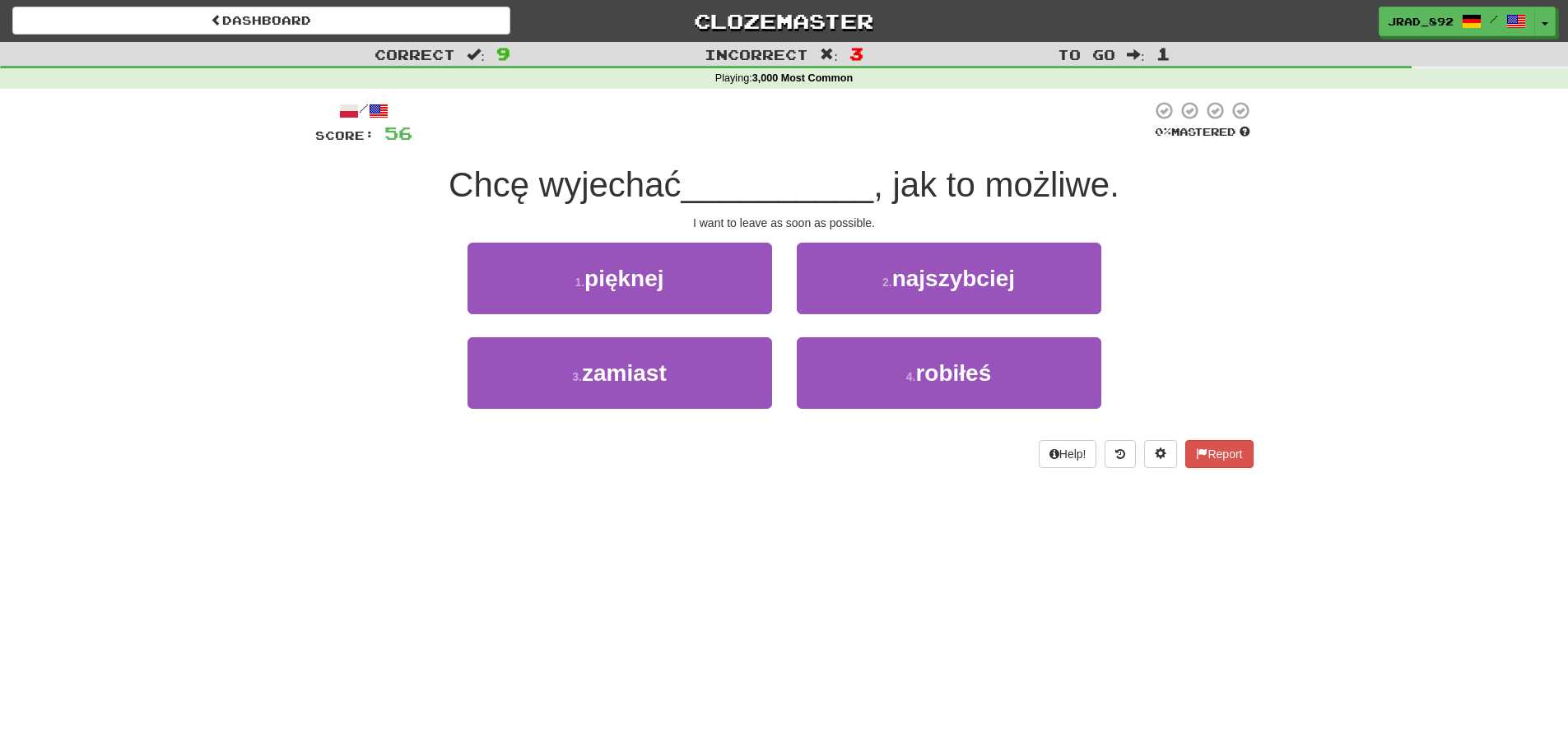
click at [974, 276] on span "najszybciej" at bounding box center [953, 278] width 122 height 25
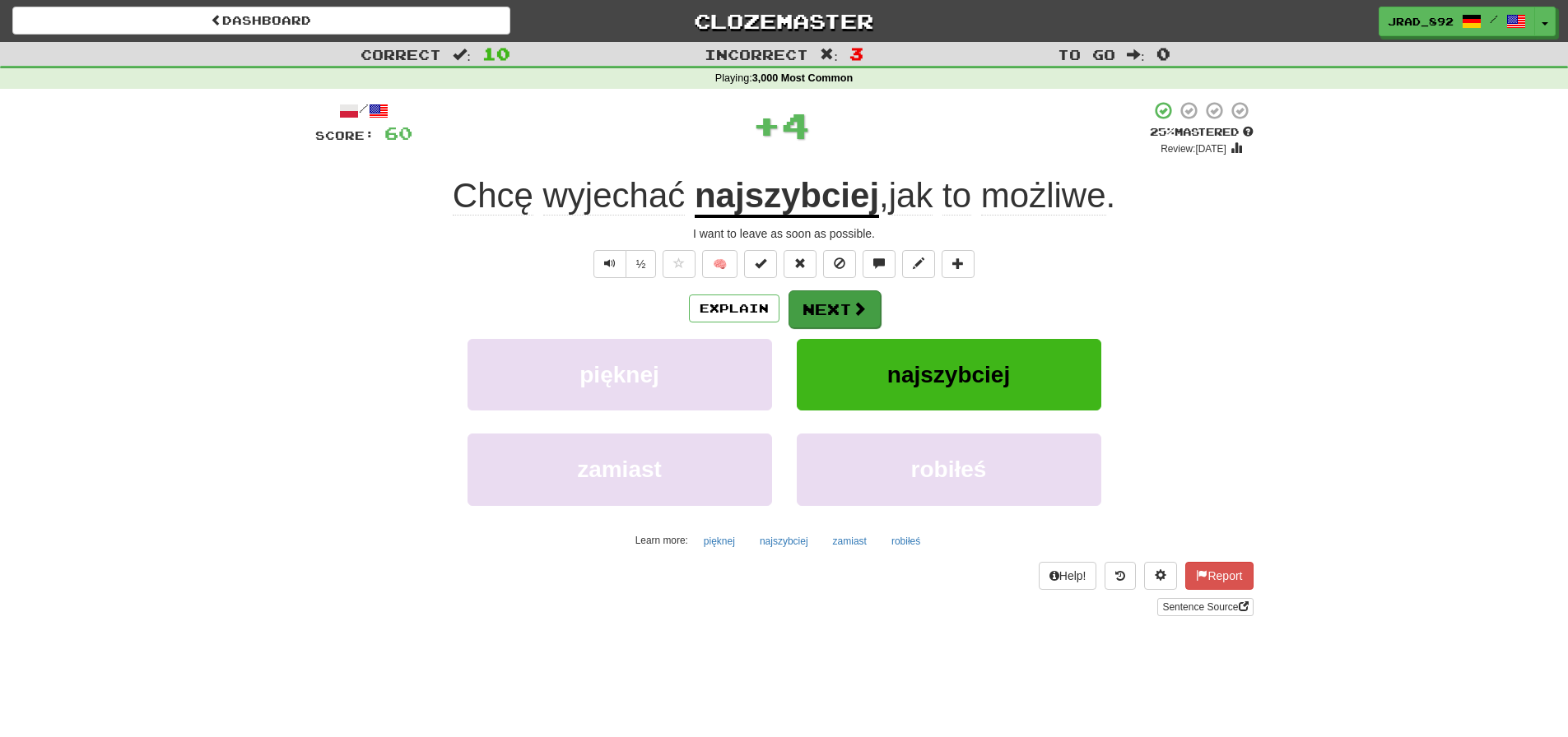
click at [820, 312] on button "Next" at bounding box center [834, 310] width 92 height 38
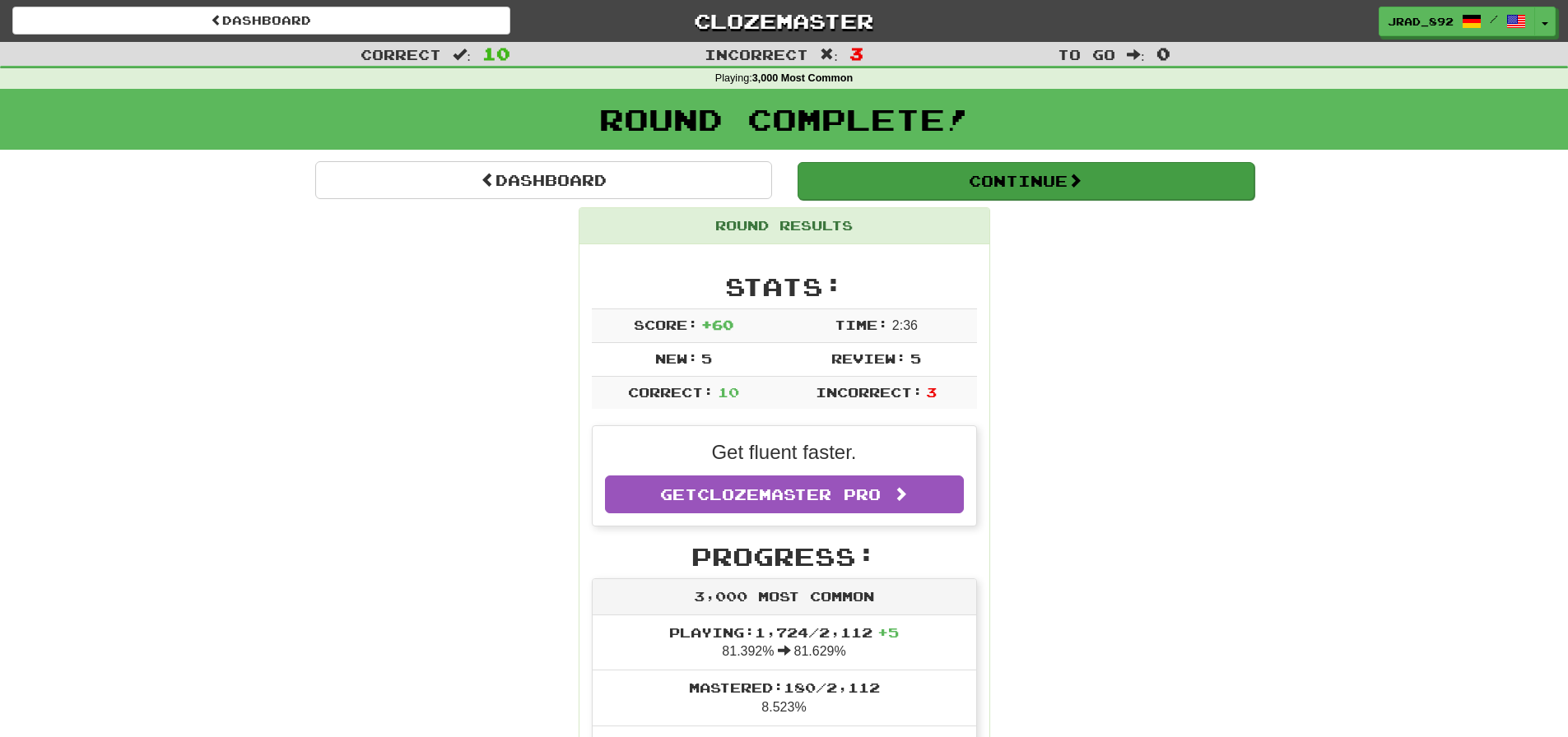
click at [1028, 182] on button "Continue" at bounding box center [1026, 181] width 457 height 38
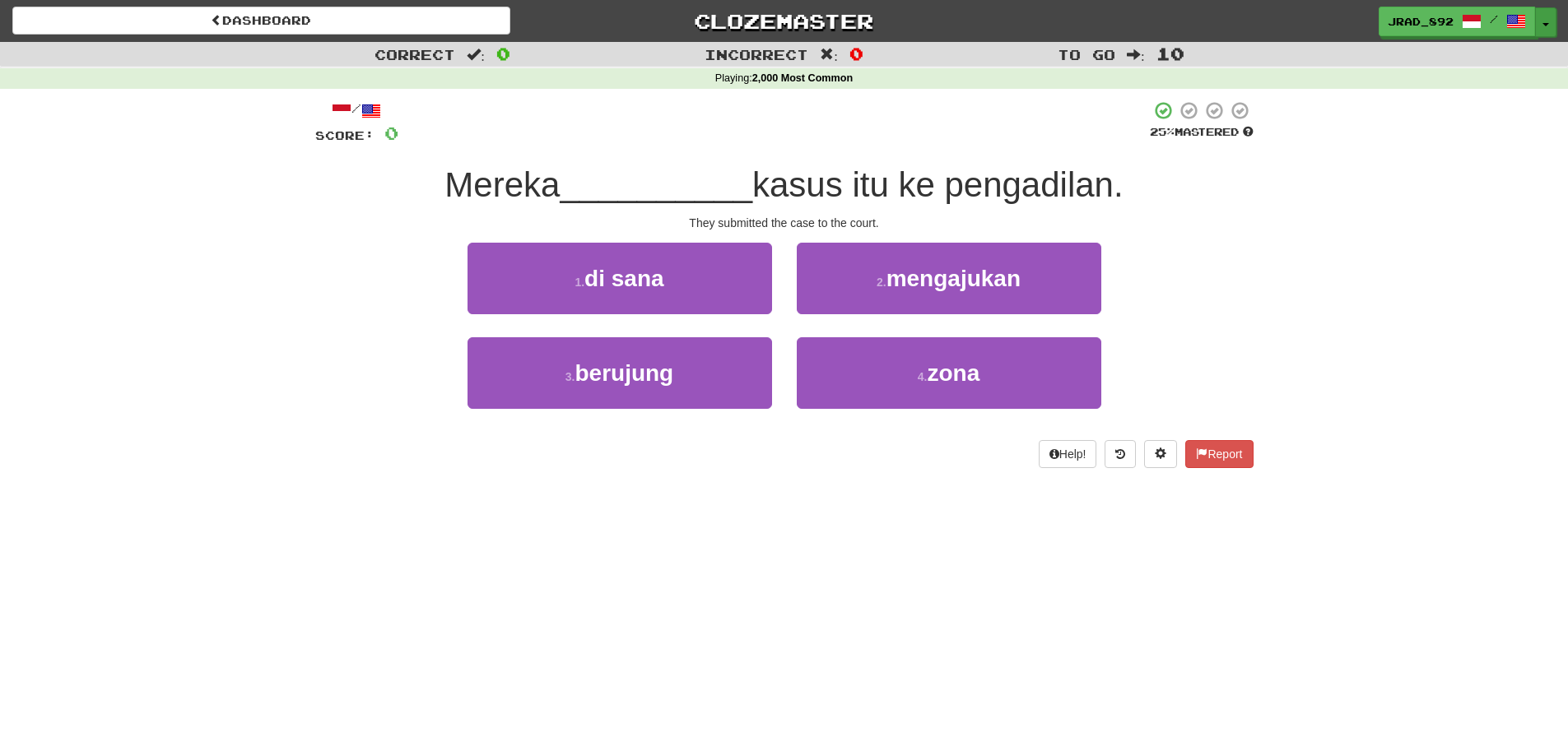
click at [1550, 23] on button "Toggle Dropdown" at bounding box center [1545, 23] width 22 height 30
